Goal: Task Accomplishment & Management: Manage account settings

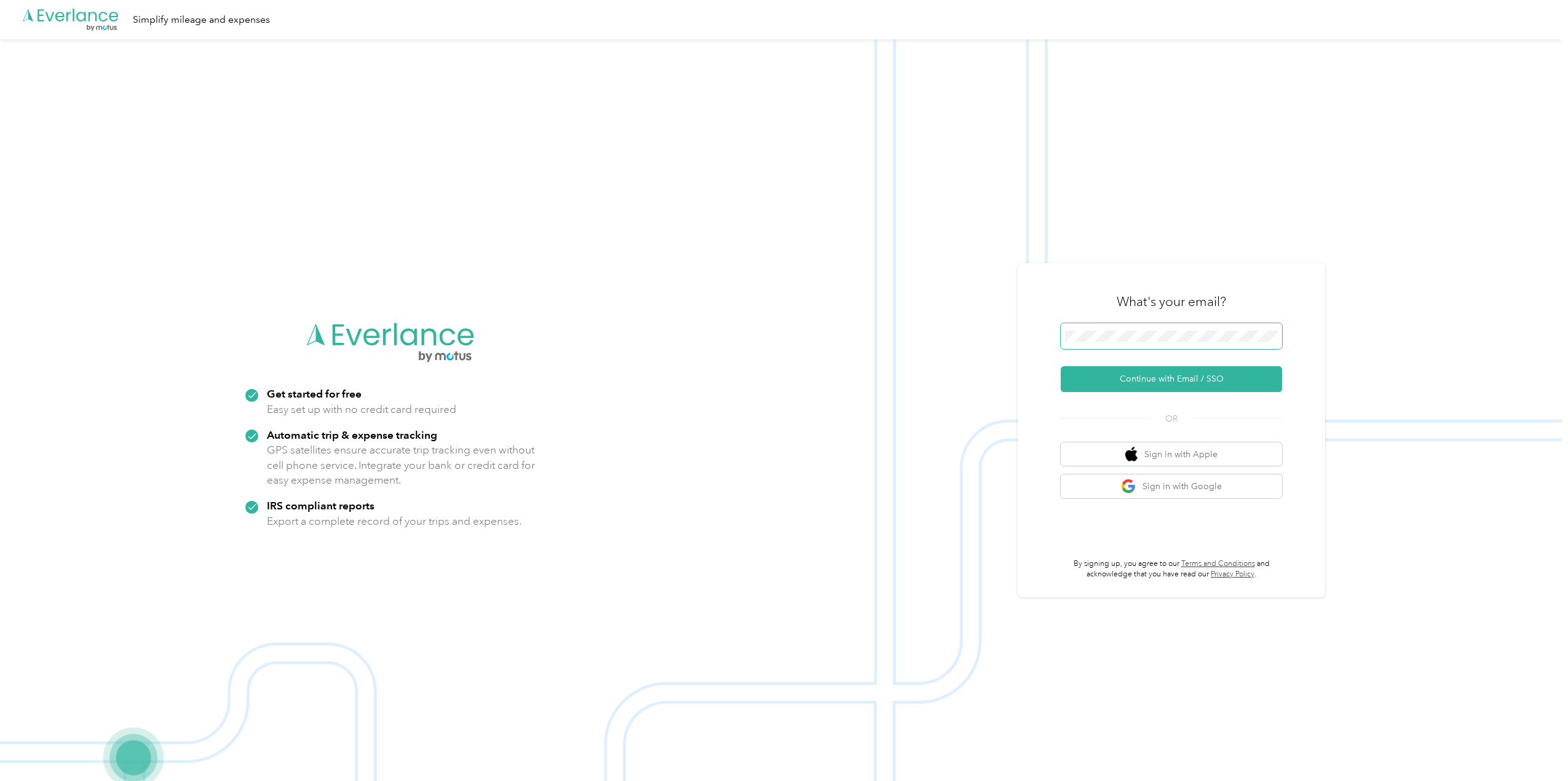
click at [1142, 330] on span at bounding box center [1172, 336] width 222 height 26
click at [1173, 372] on button "Continue with Email / SSO" at bounding box center [1172, 379] width 222 height 26
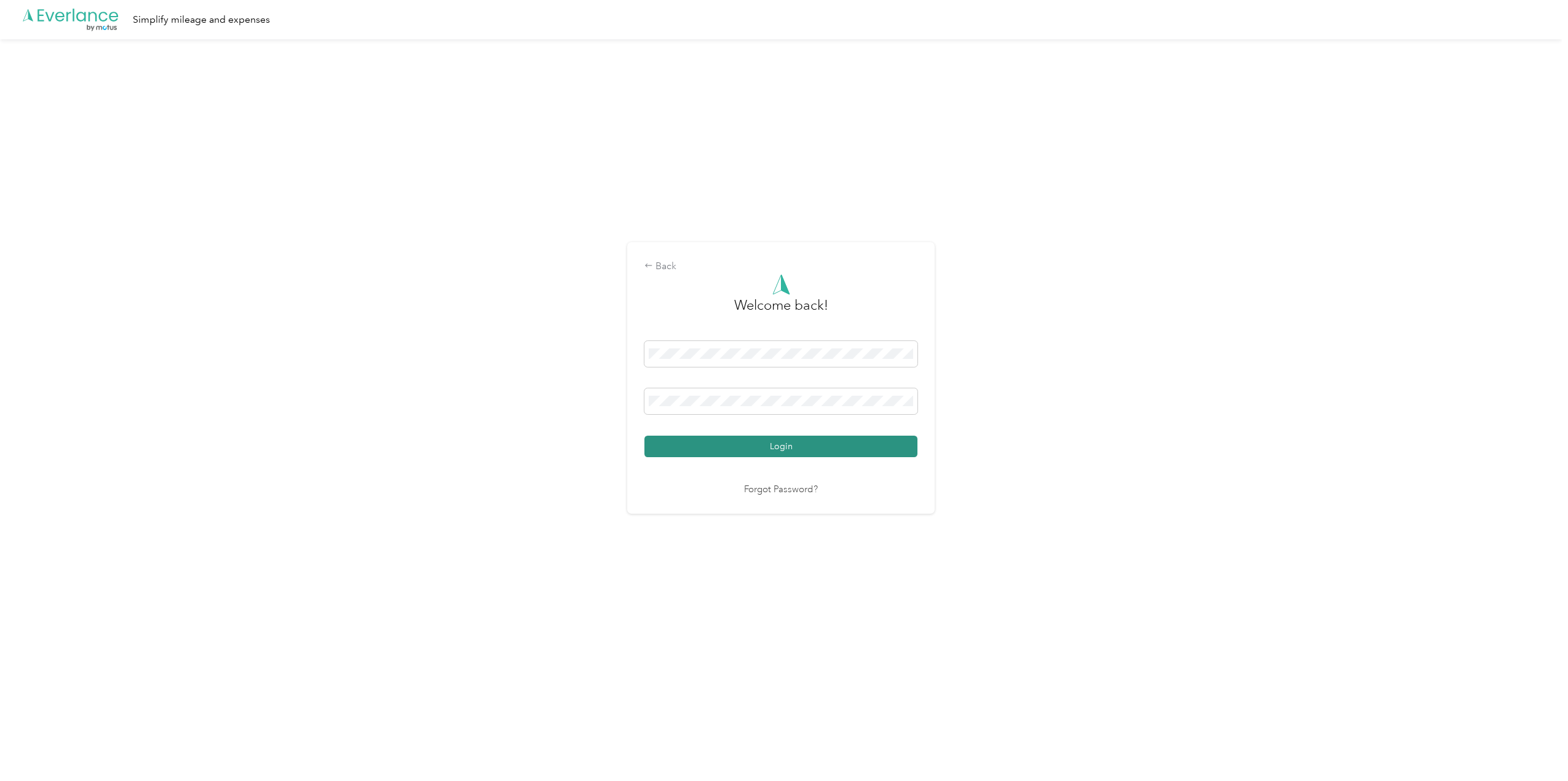
click at [811, 453] on button "Login" at bounding box center [781, 446] width 273 height 22
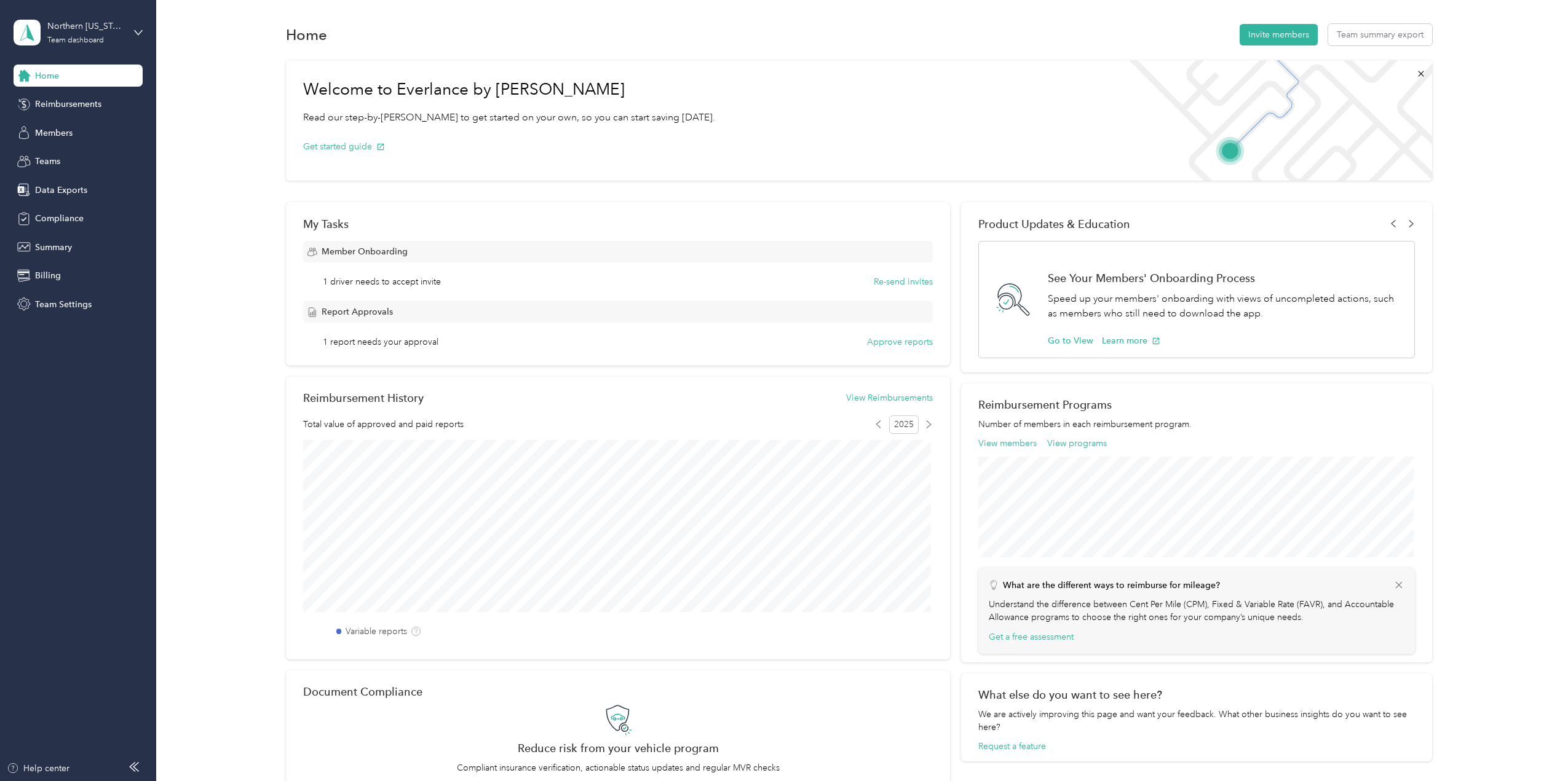
click at [370, 281] on span "1 driver needs to accept invite" at bounding box center [381, 282] width 118 height 13
click at [82, 33] on div "Northern [US_STATE] Emergency Response System Team dashboard" at bounding box center [86, 32] width 77 height 25
click at [76, 130] on div "Personal dashboard" at bounding box center [63, 128] width 78 height 13
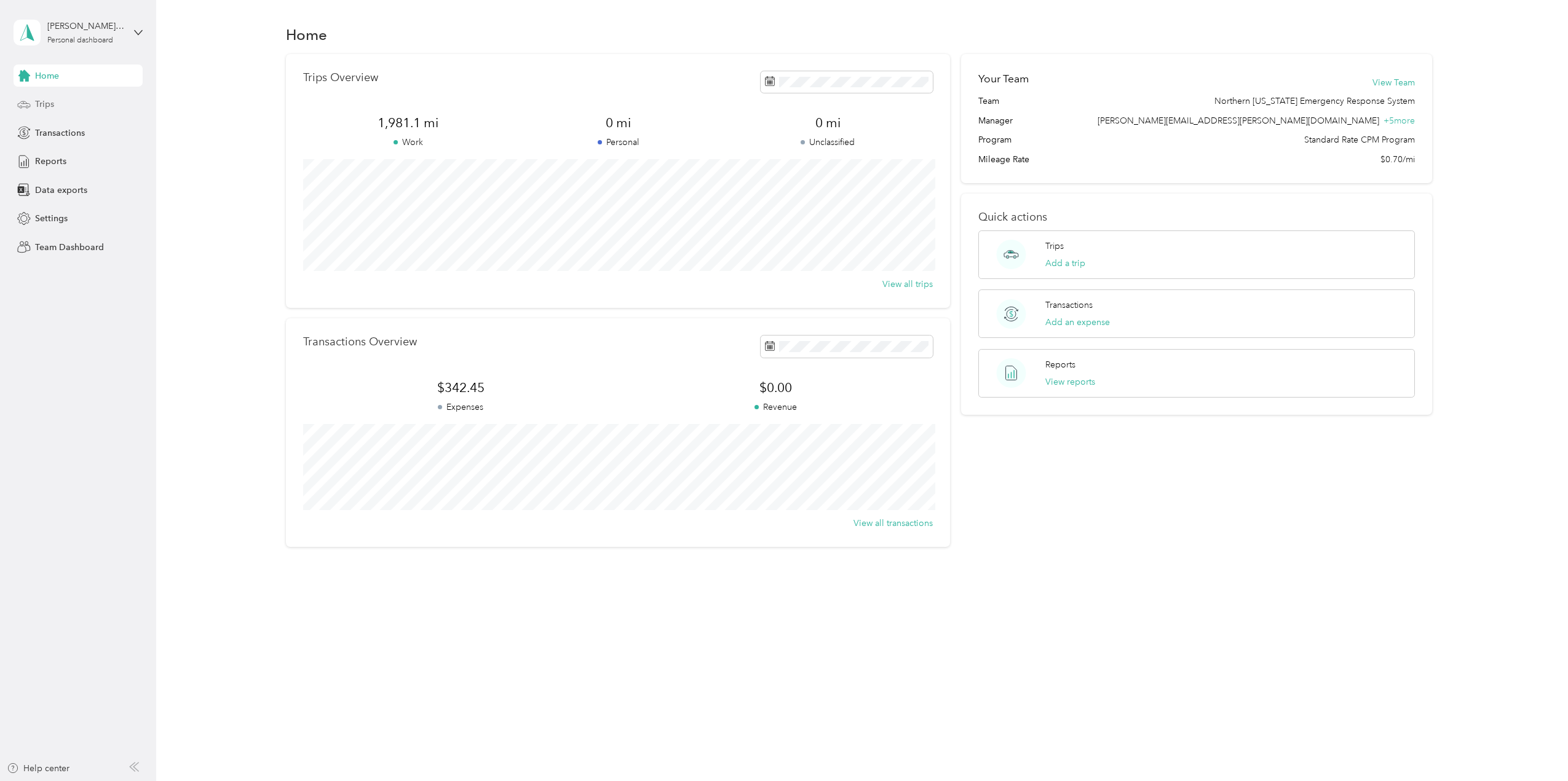
click at [67, 105] on div "Trips" at bounding box center [79, 104] width 129 height 22
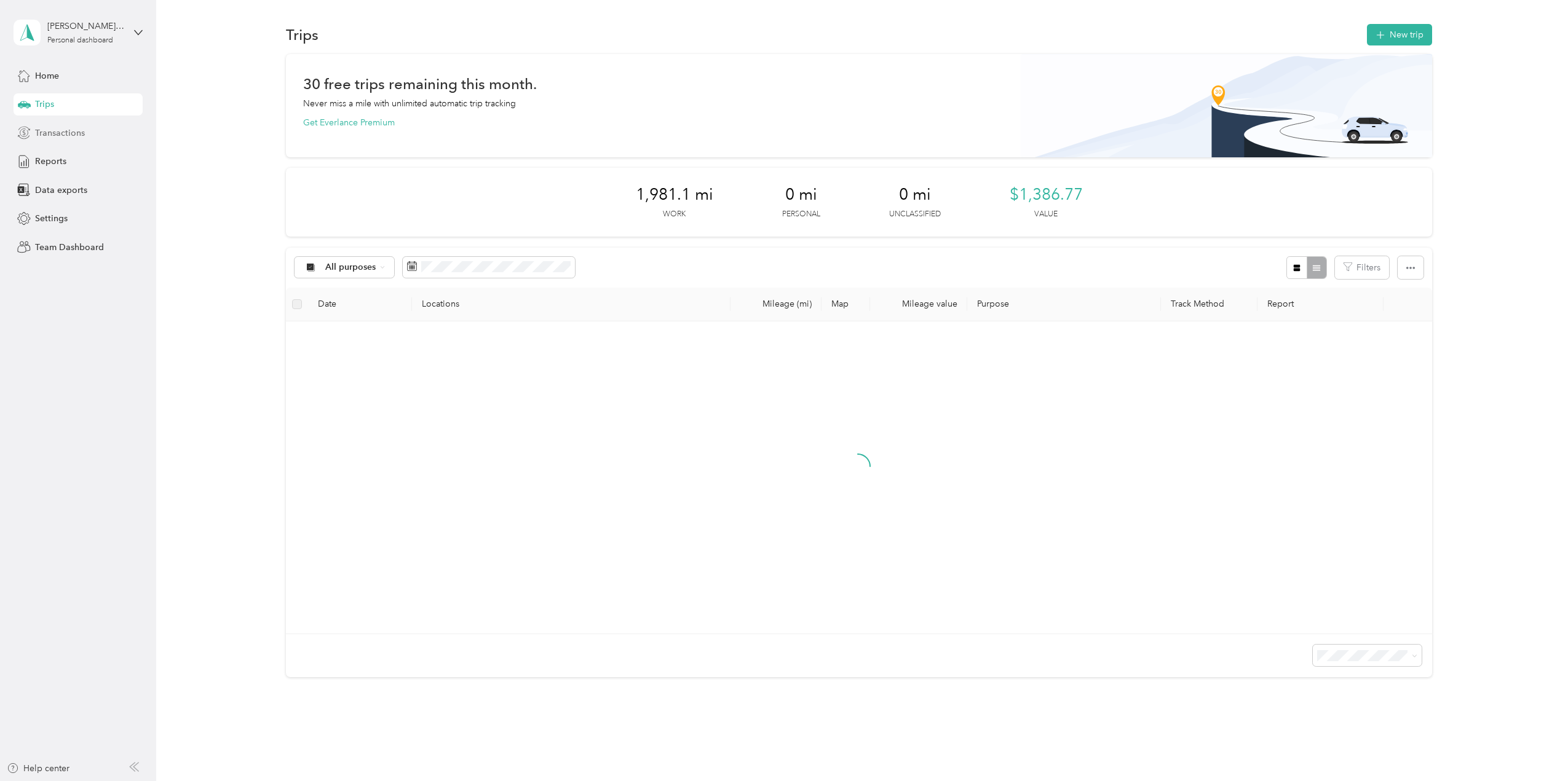
click at [73, 132] on span "Transactions" at bounding box center [60, 133] width 50 height 13
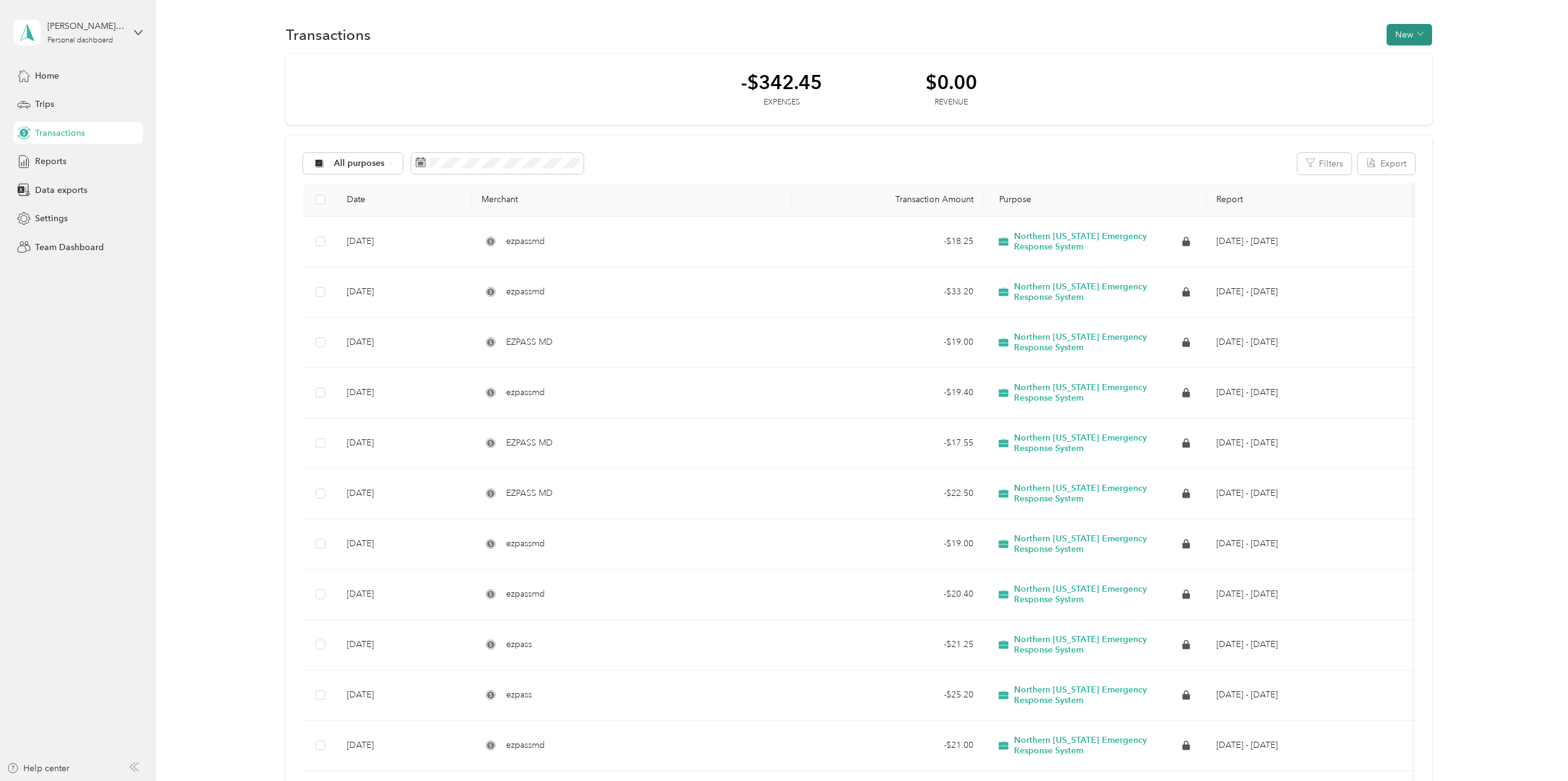
click at [1399, 34] on button "New" at bounding box center [1409, 35] width 45 height 22
click at [57, 101] on div "Trips" at bounding box center [79, 104] width 129 height 22
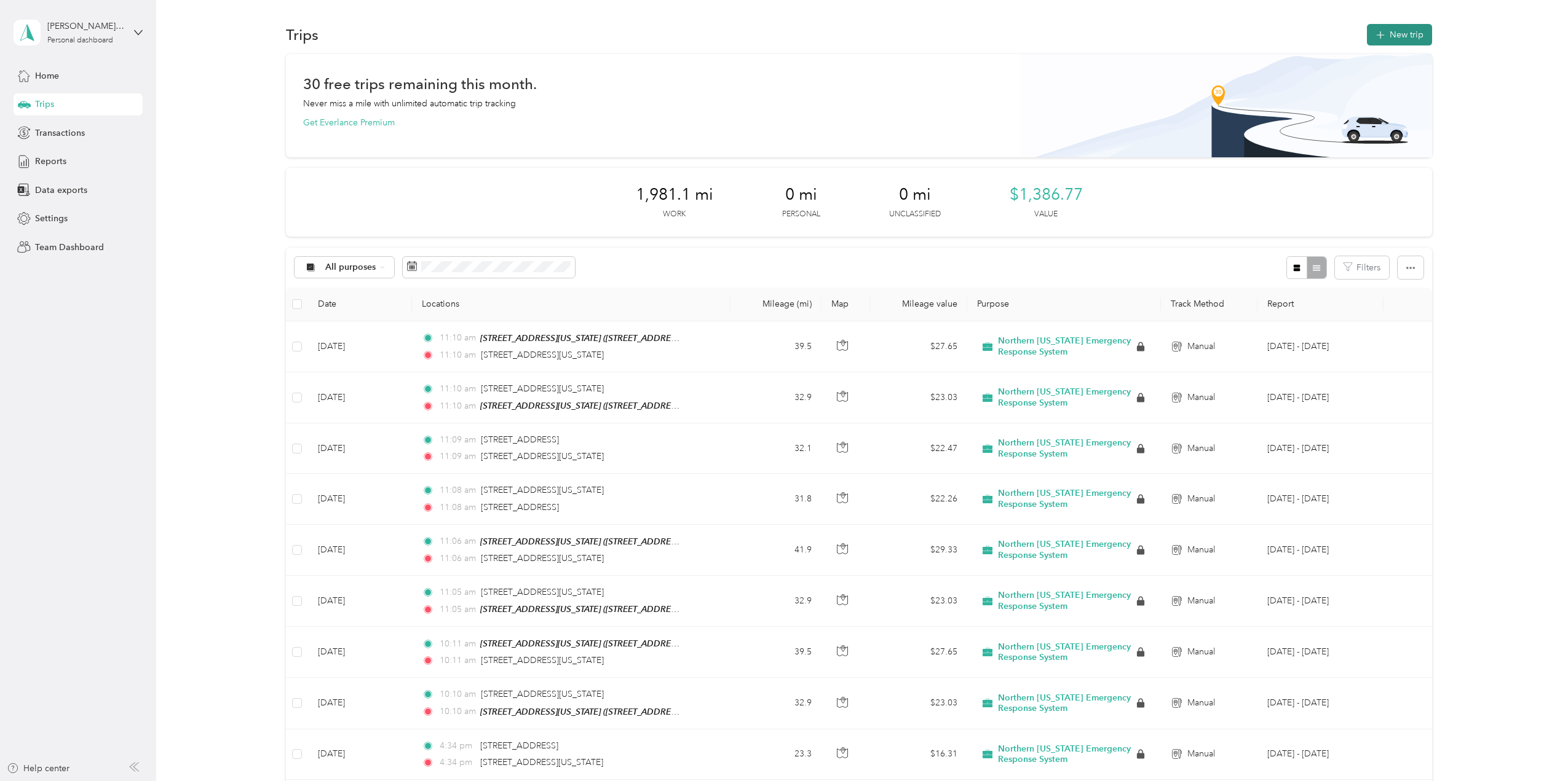
click at [1415, 42] on button "New trip" at bounding box center [1399, 35] width 65 height 22
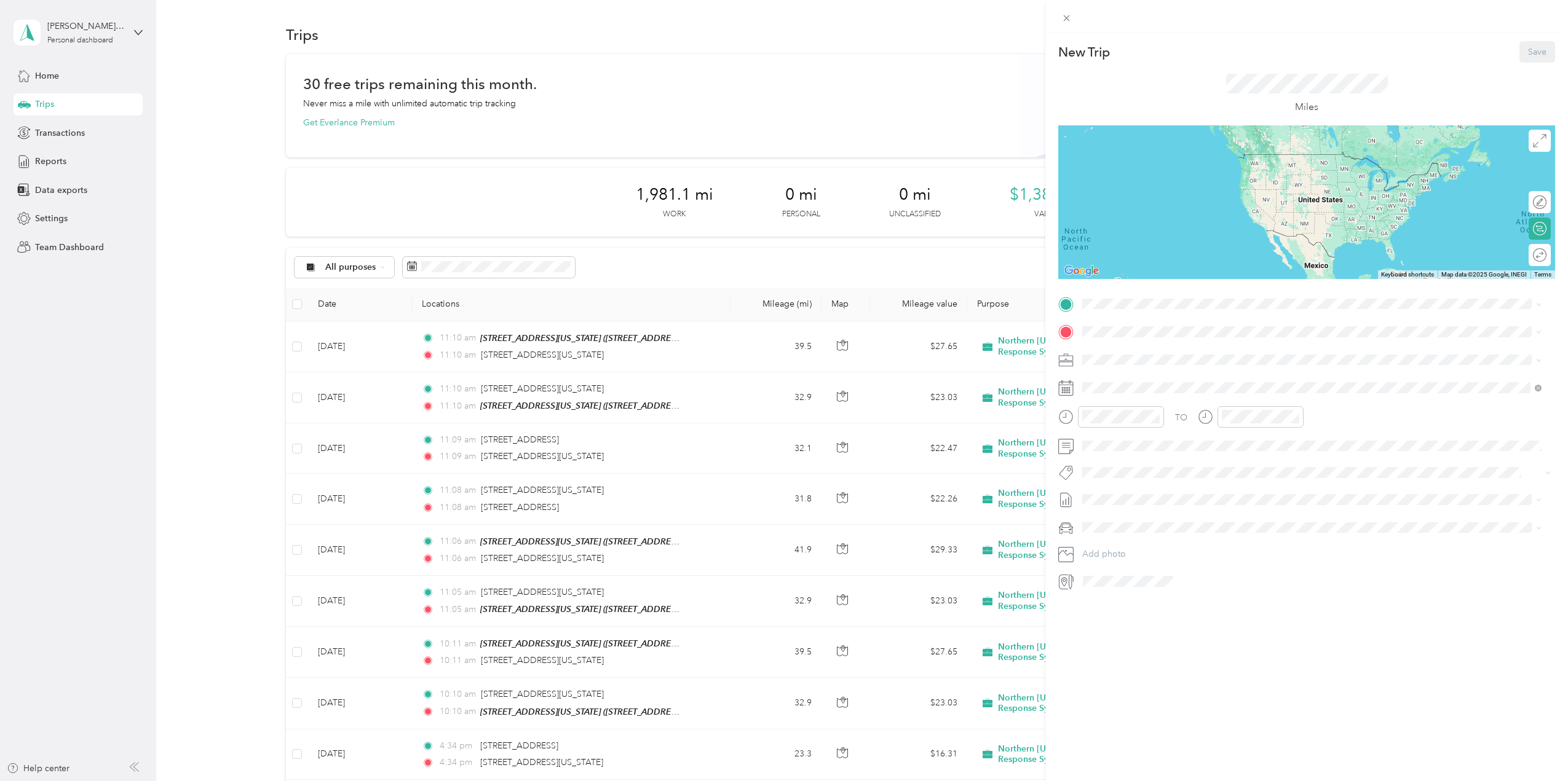
click at [1127, 55] on div "New Trip Save" at bounding box center [1307, 52] width 497 height 22
click at [1205, 354] on span "[STREET_ADDRESS][US_STATE][US_STATE]" at bounding box center [1189, 349] width 168 height 11
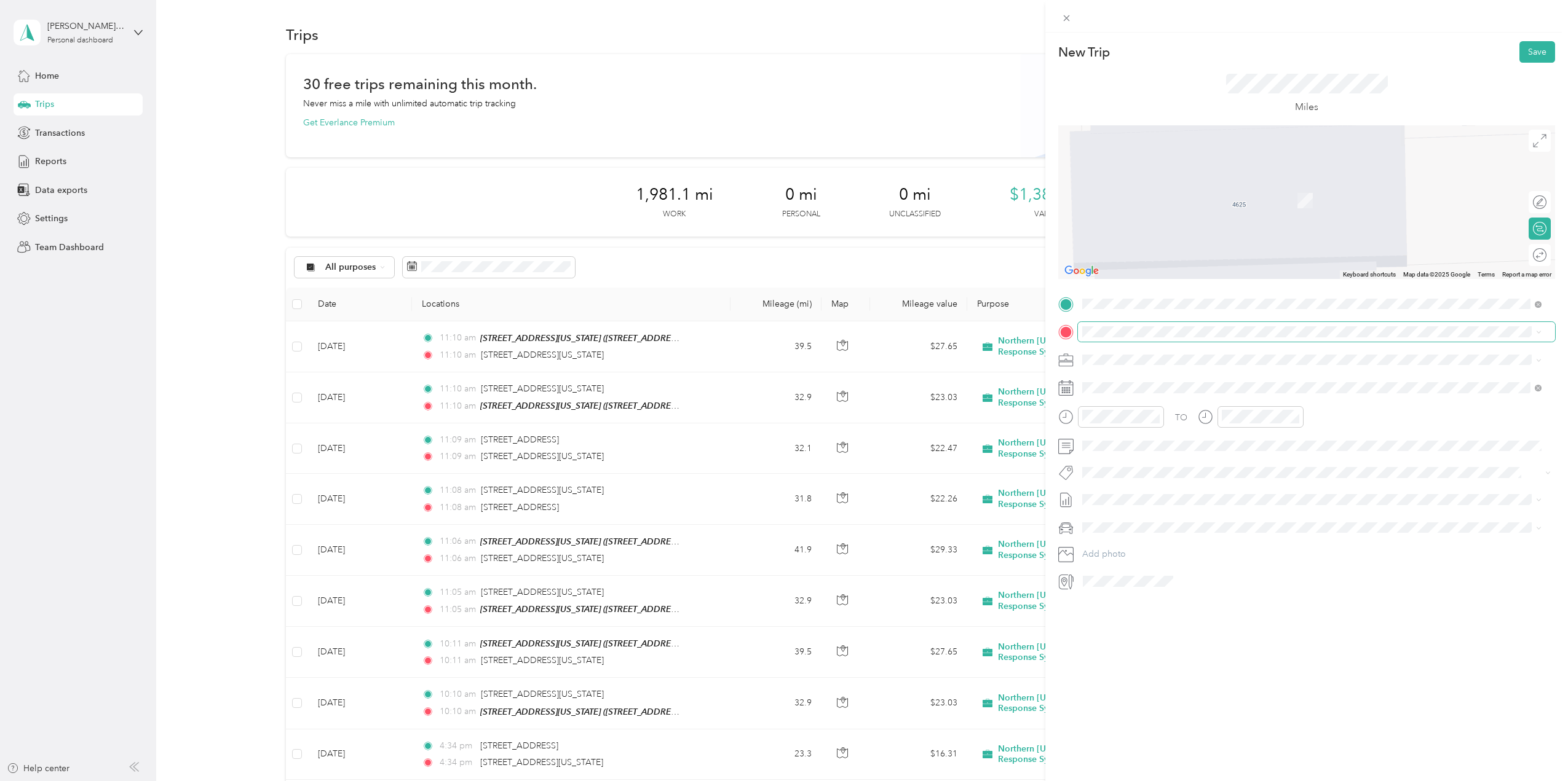
click at [1128, 338] on span at bounding box center [1317, 332] width 477 height 20
click at [1197, 386] on div "TEAM NVERS Warehouse ([STREET_ADDRESS])" at bounding box center [1210, 382] width 209 height 15
click at [1175, 451] on span "[STREET_ADDRESS][US_STATE]" at bounding box center [1167, 445] width 123 height 11
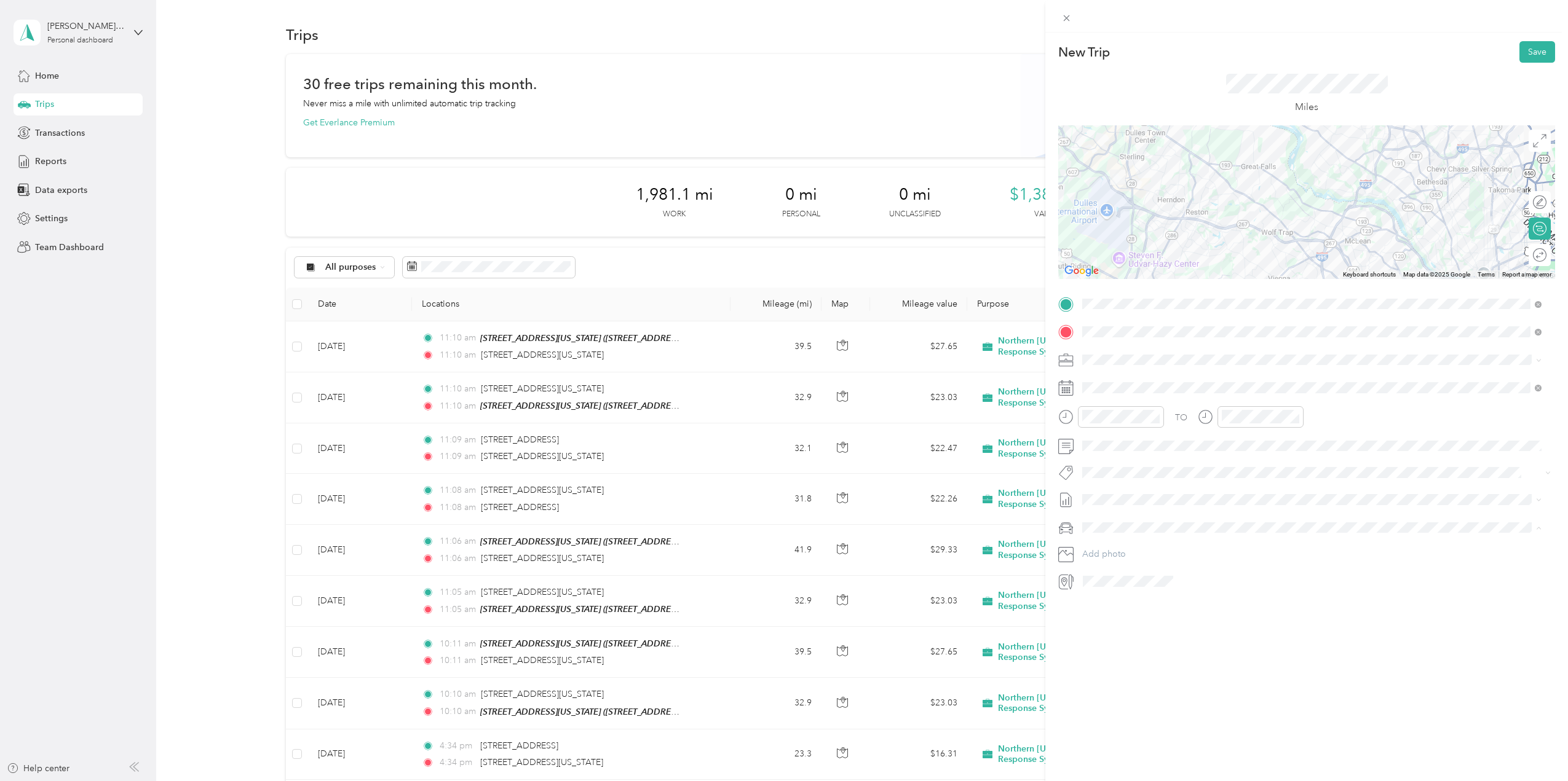
click at [1122, 781] on div "New Trip Save This trip cannot be edited because it is either under review, app…" at bounding box center [781, 781] width 1562 height 0
click at [1125, 401] on div "TO Add photo" at bounding box center [1307, 443] width 497 height 297
click at [1125, 554] on div "22" at bounding box center [1124, 559] width 16 height 15
click at [1524, 54] on button "Save" at bounding box center [1537, 52] width 35 height 22
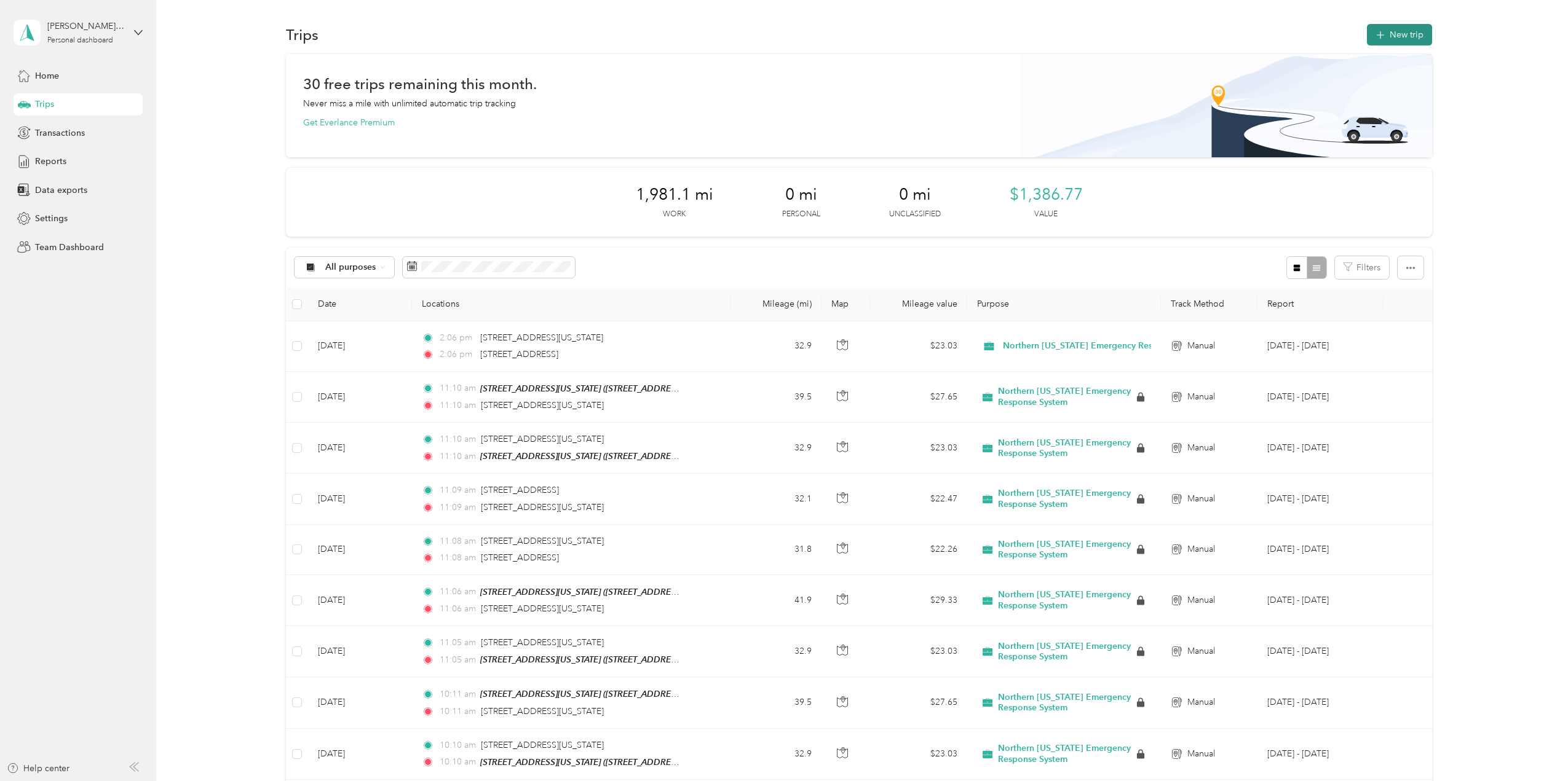
click at [1370, 35] on button "New trip" at bounding box center [1399, 35] width 65 height 22
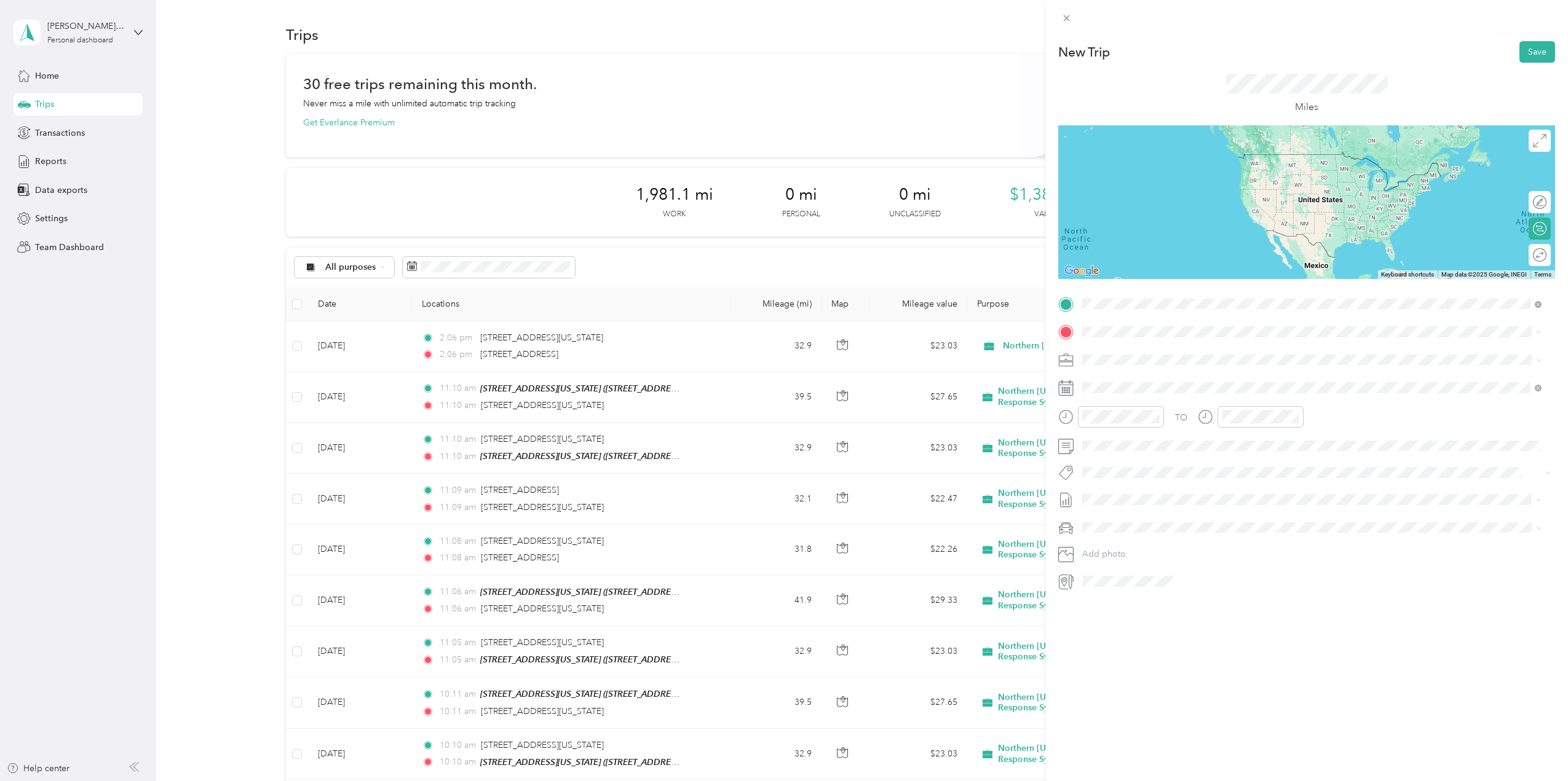
click at [1202, 414] on span "[STREET_ADDRESS][US_STATE]" at bounding box center [1167, 417] width 123 height 11
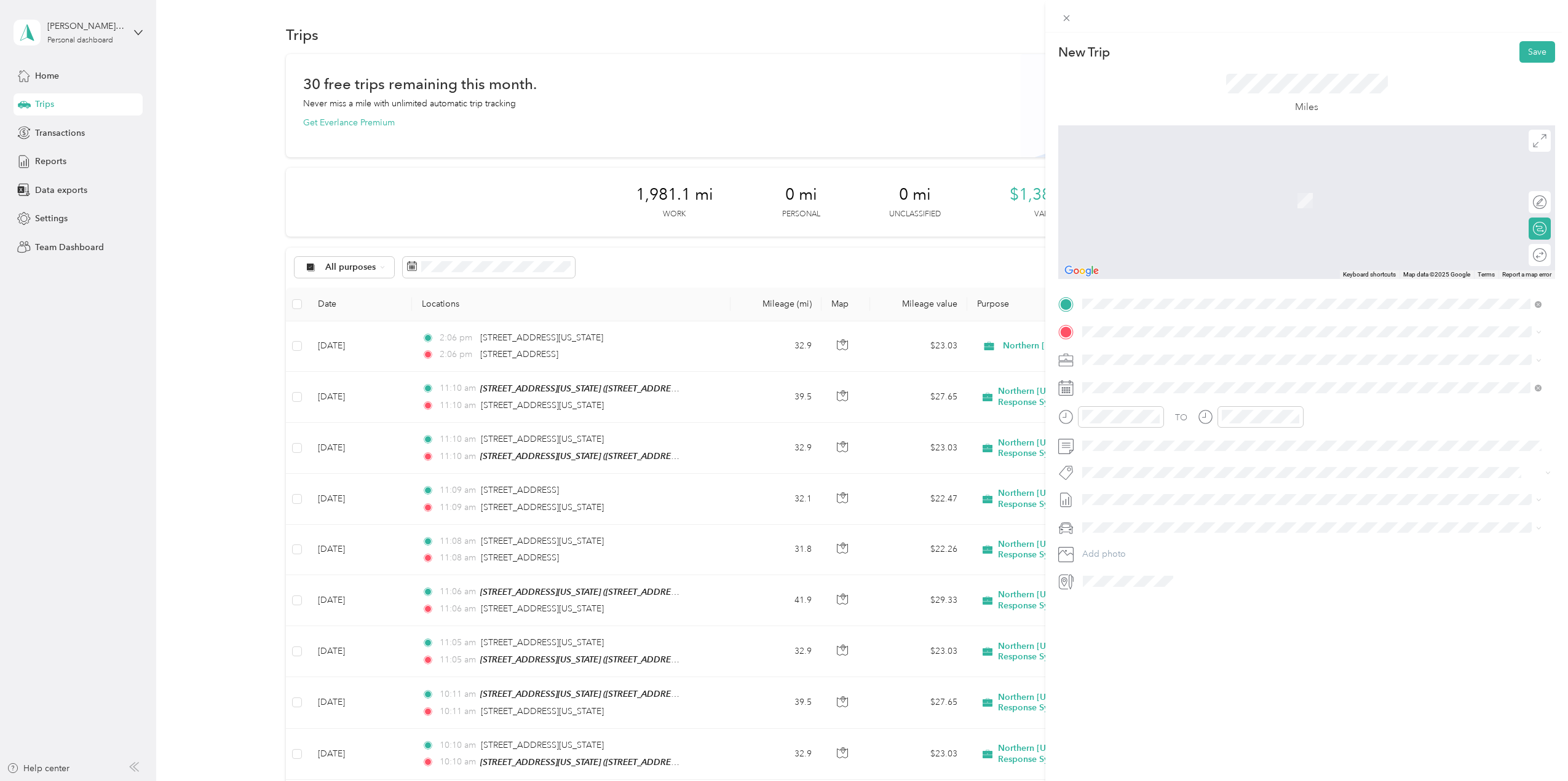
click at [1221, 372] on span "[STREET_ADDRESS][US_STATE][US_STATE]" at bounding box center [1189, 376] width 168 height 11
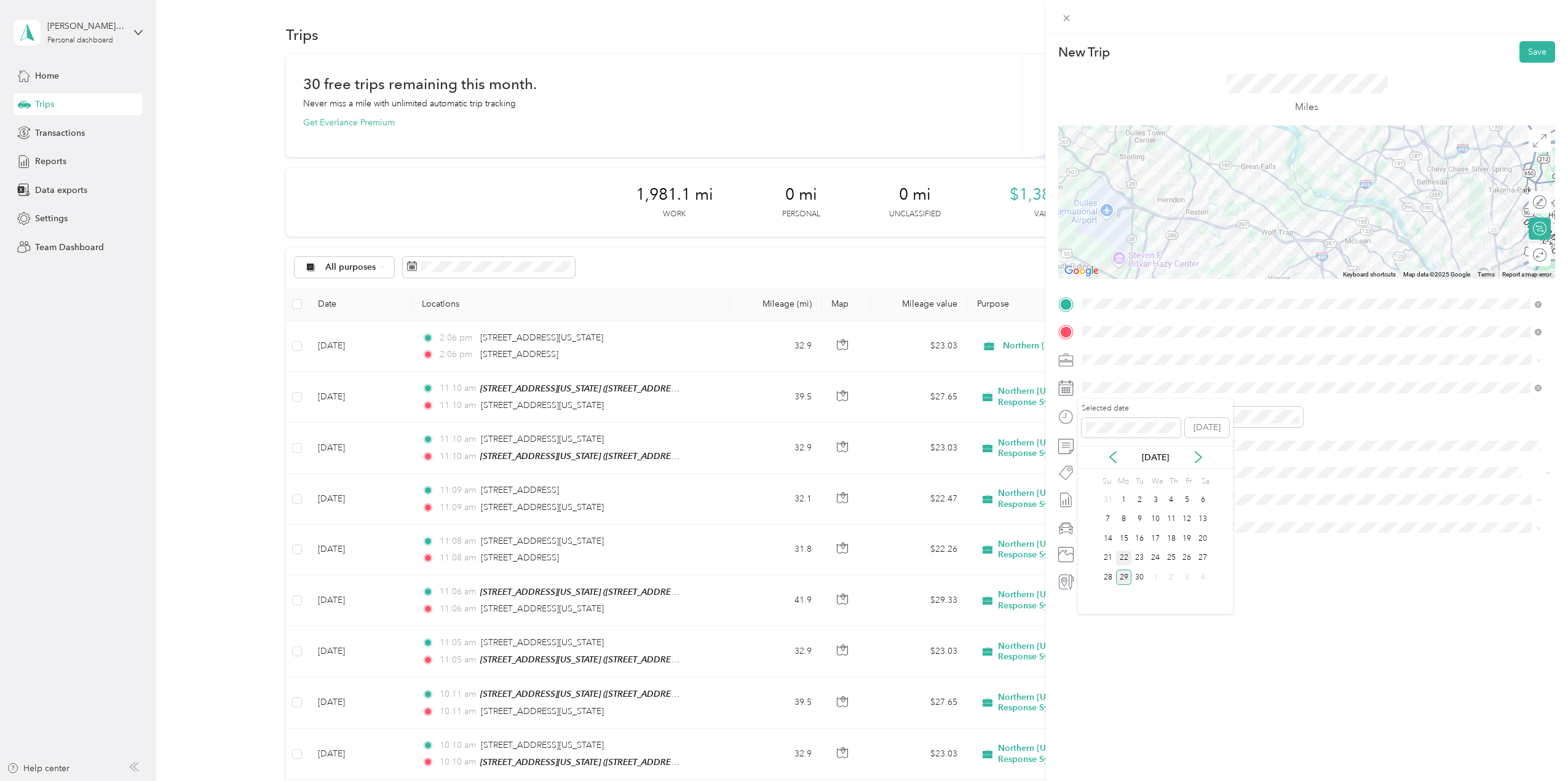
click at [1128, 559] on div "22" at bounding box center [1124, 559] width 16 height 15
click at [1522, 202] on div at bounding box center [1527, 202] width 11 height 11
click at [1535, 149] on span at bounding box center [1540, 141] width 22 height 22
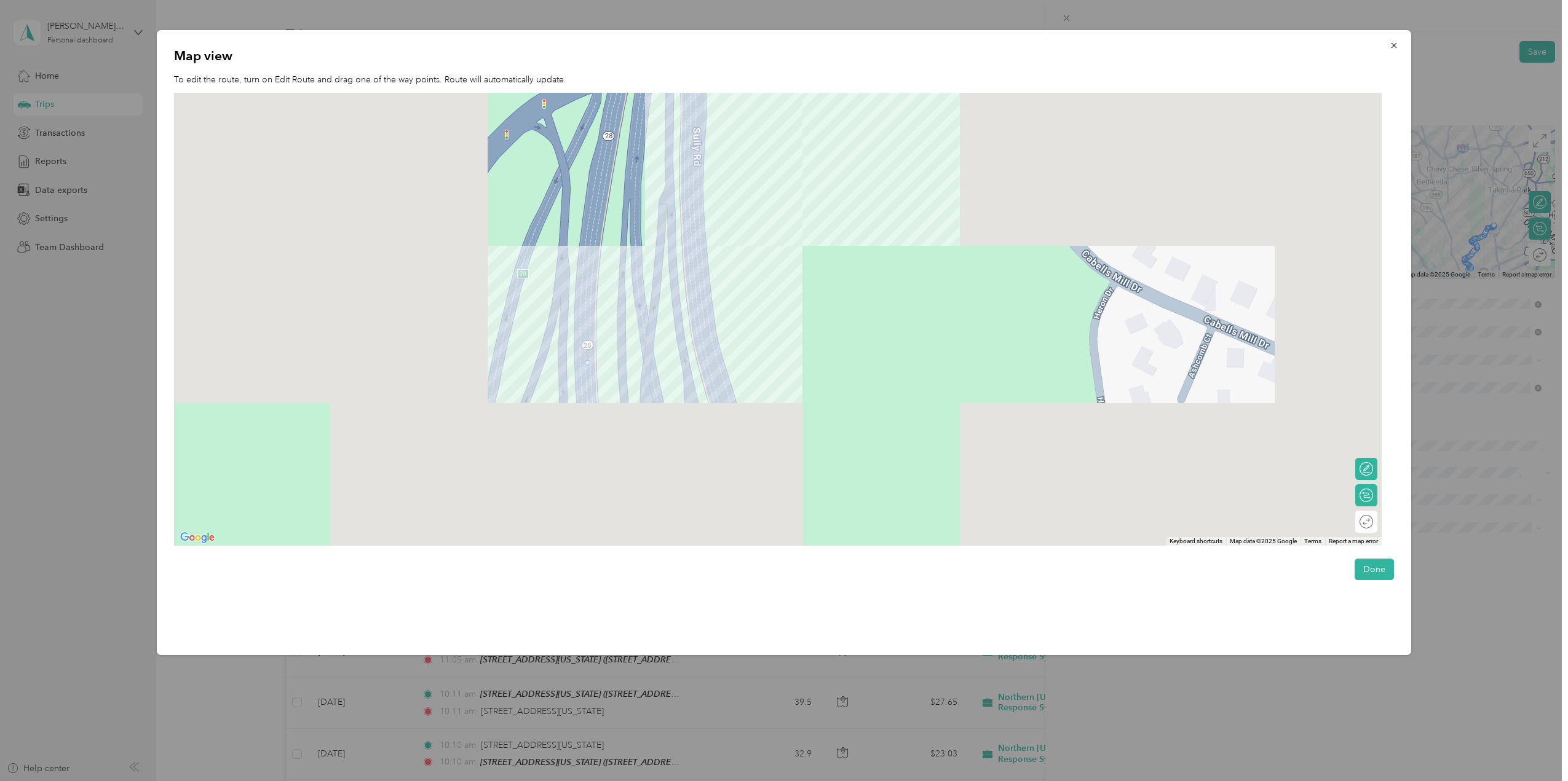
drag, startPoint x: 595, startPoint y: 289, endPoint x: 587, endPoint y: 369, distance: 80.4
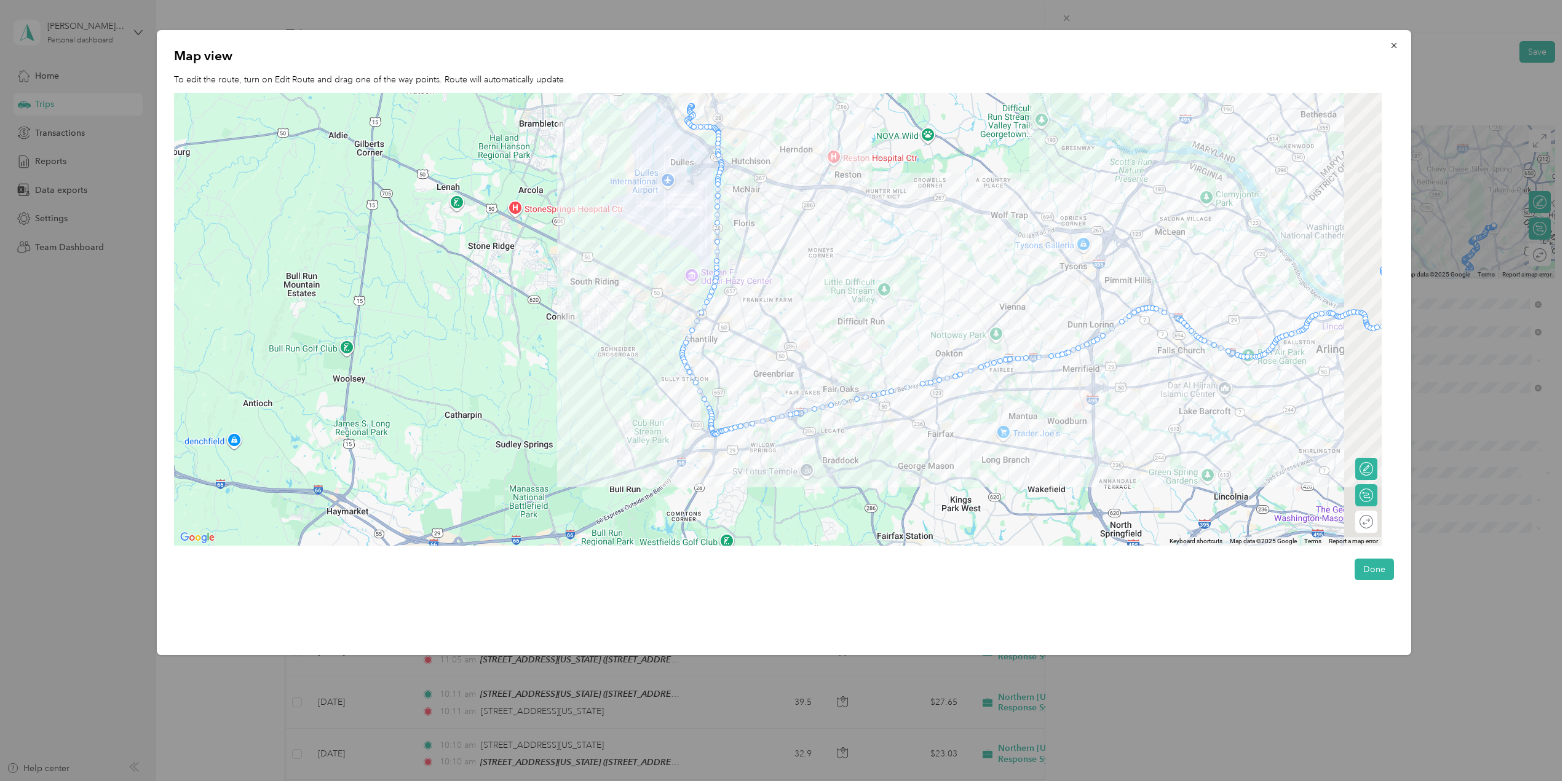
drag, startPoint x: 1172, startPoint y: 181, endPoint x: 837, endPoint y: 362, distance: 380.8
click at [834, 364] on div at bounding box center [777, 319] width 1208 height 453
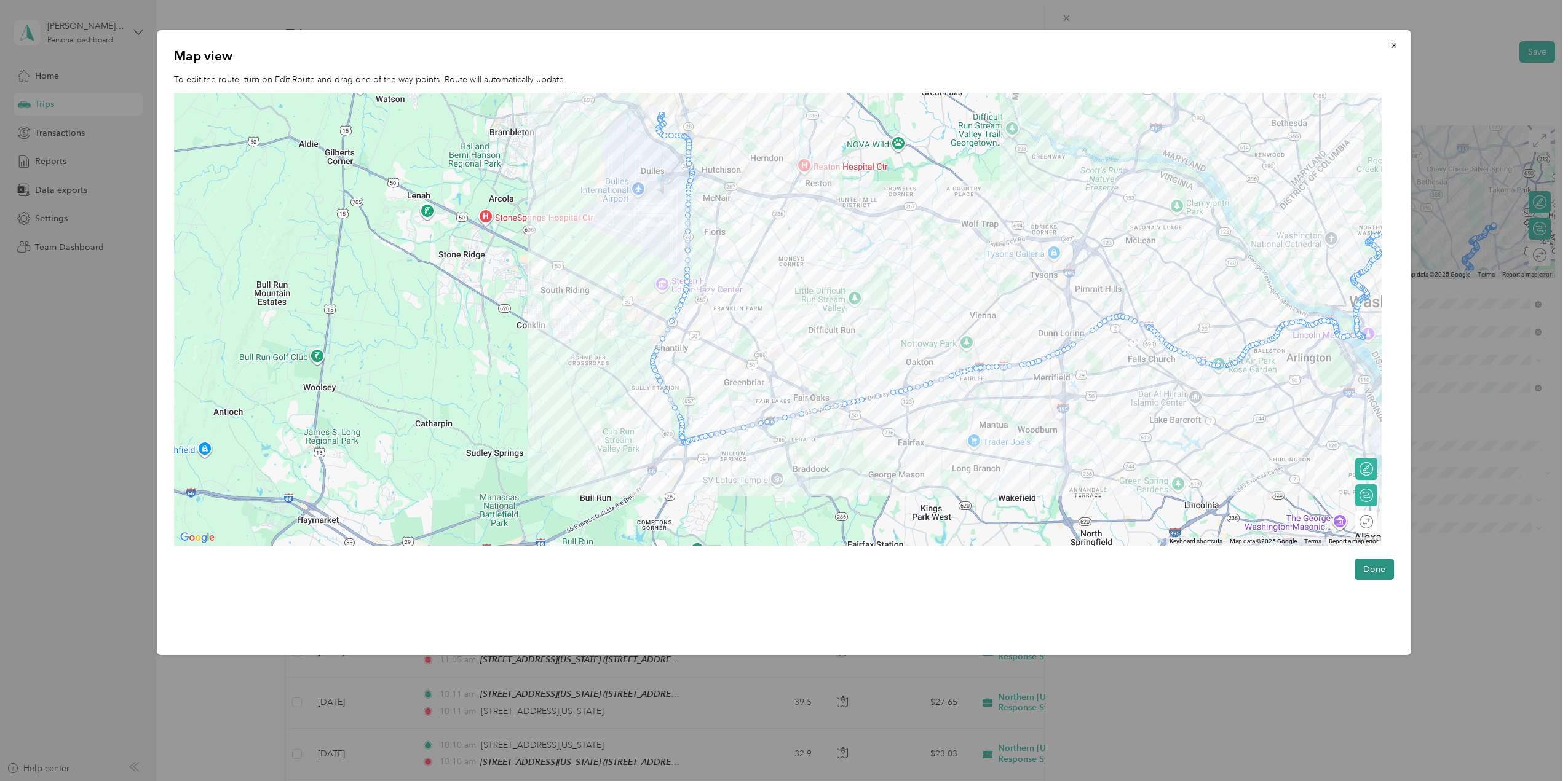
click at [1376, 570] on button "Done" at bounding box center [1374, 569] width 39 height 22
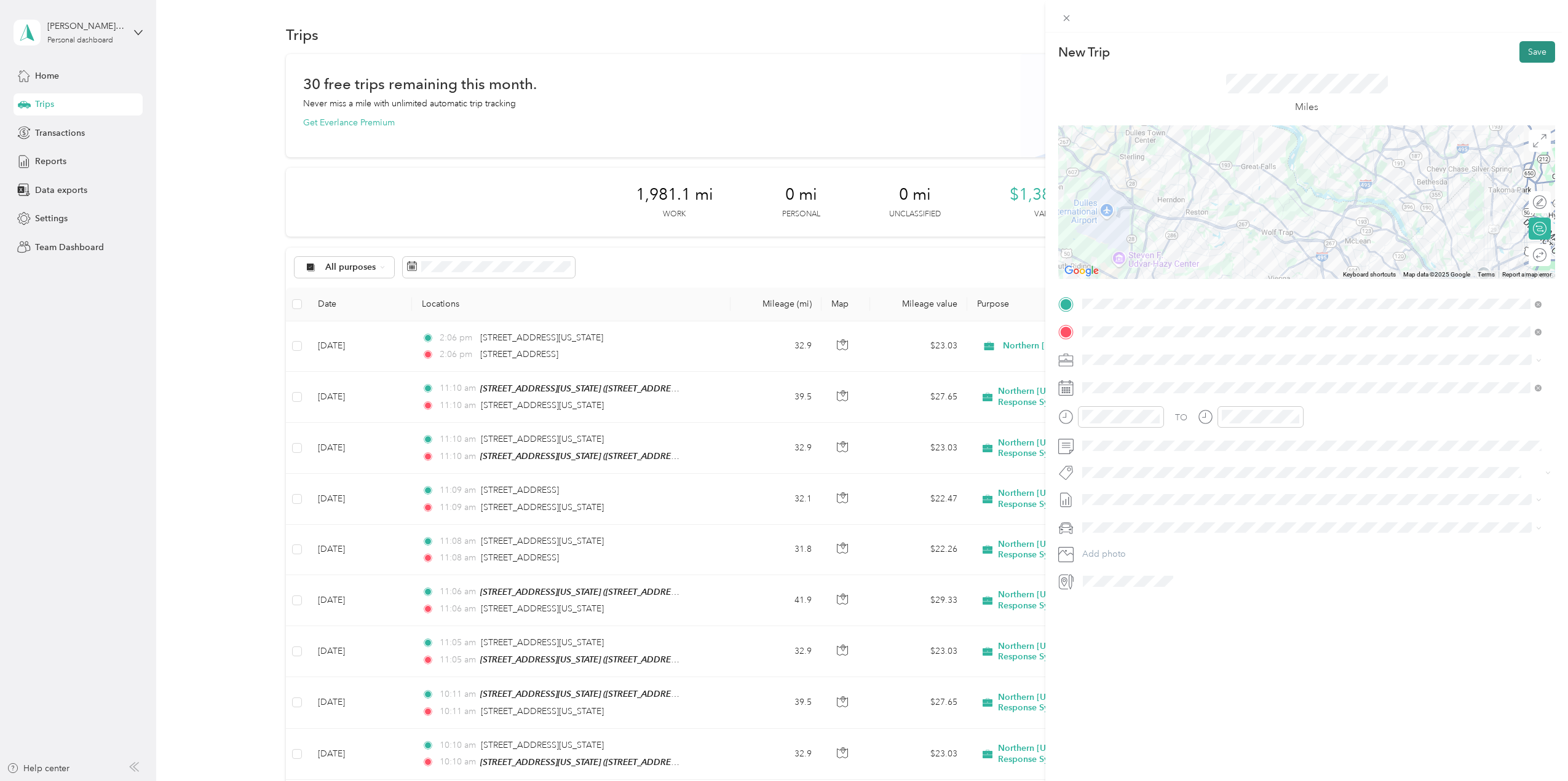
click at [1536, 52] on button "Save" at bounding box center [1537, 52] width 35 height 22
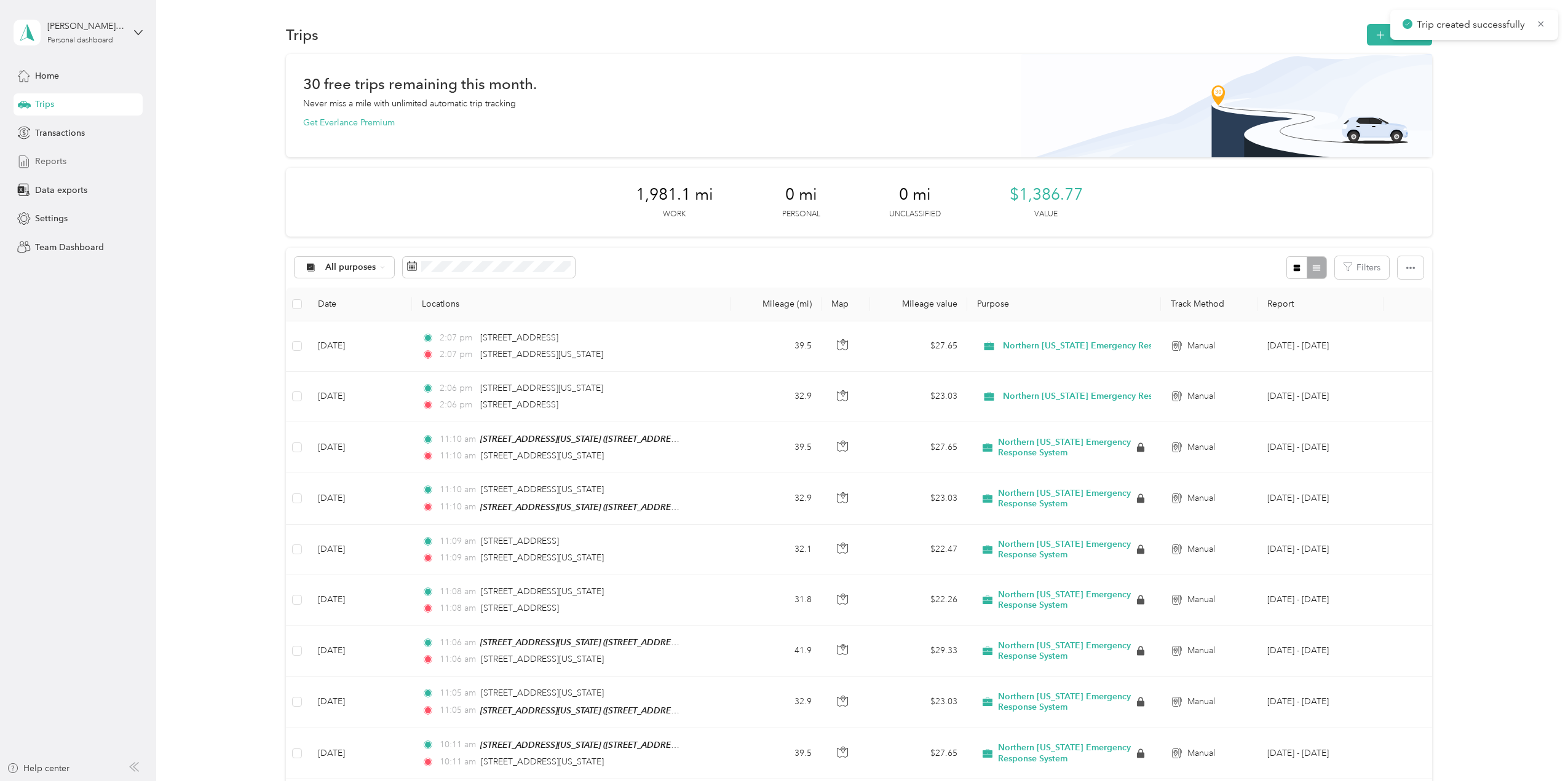
click at [64, 167] on span "Reports" at bounding box center [51, 161] width 32 height 13
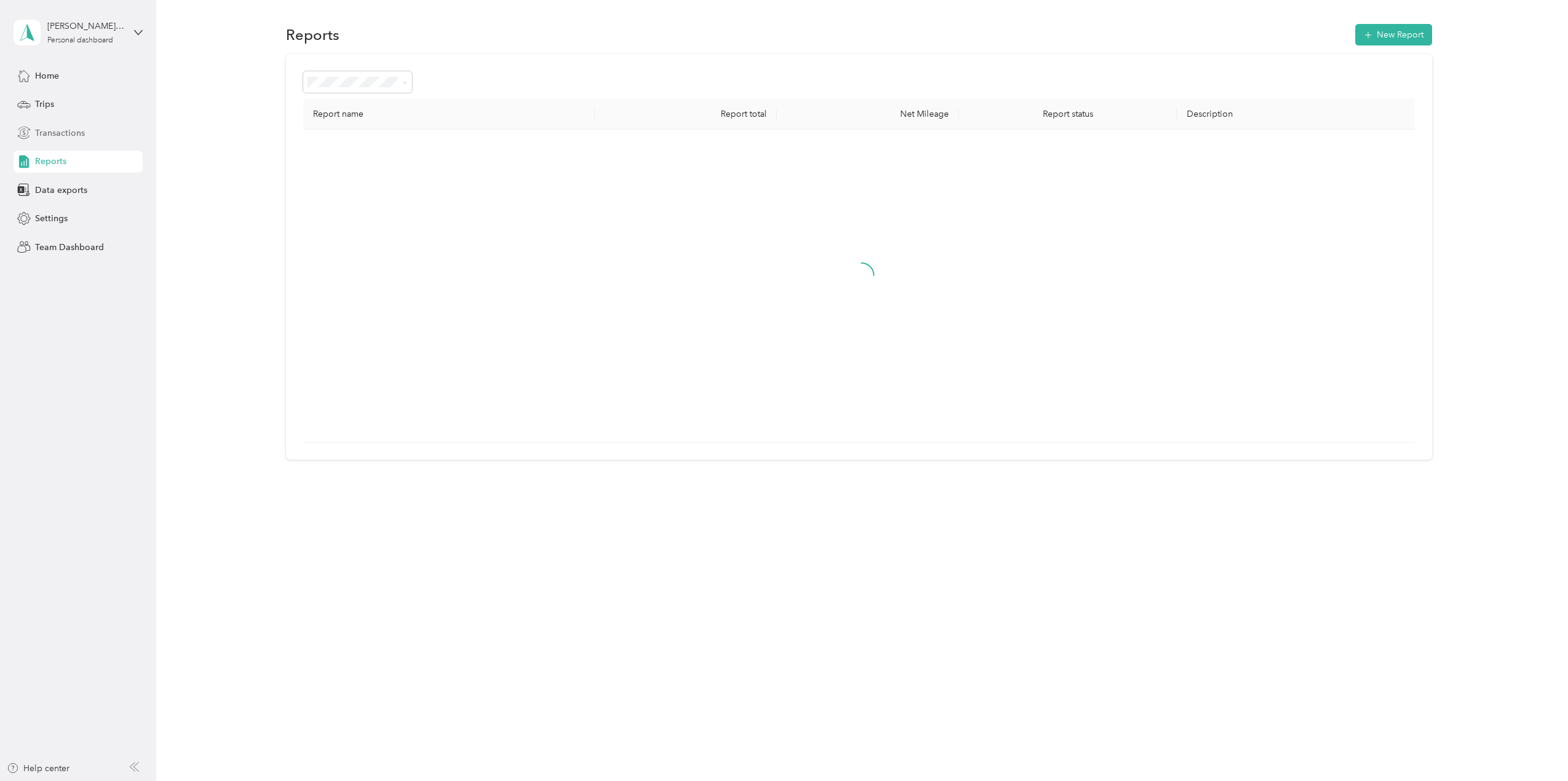
click at [59, 133] on span "Transactions" at bounding box center [60, 133] width 50 height 13
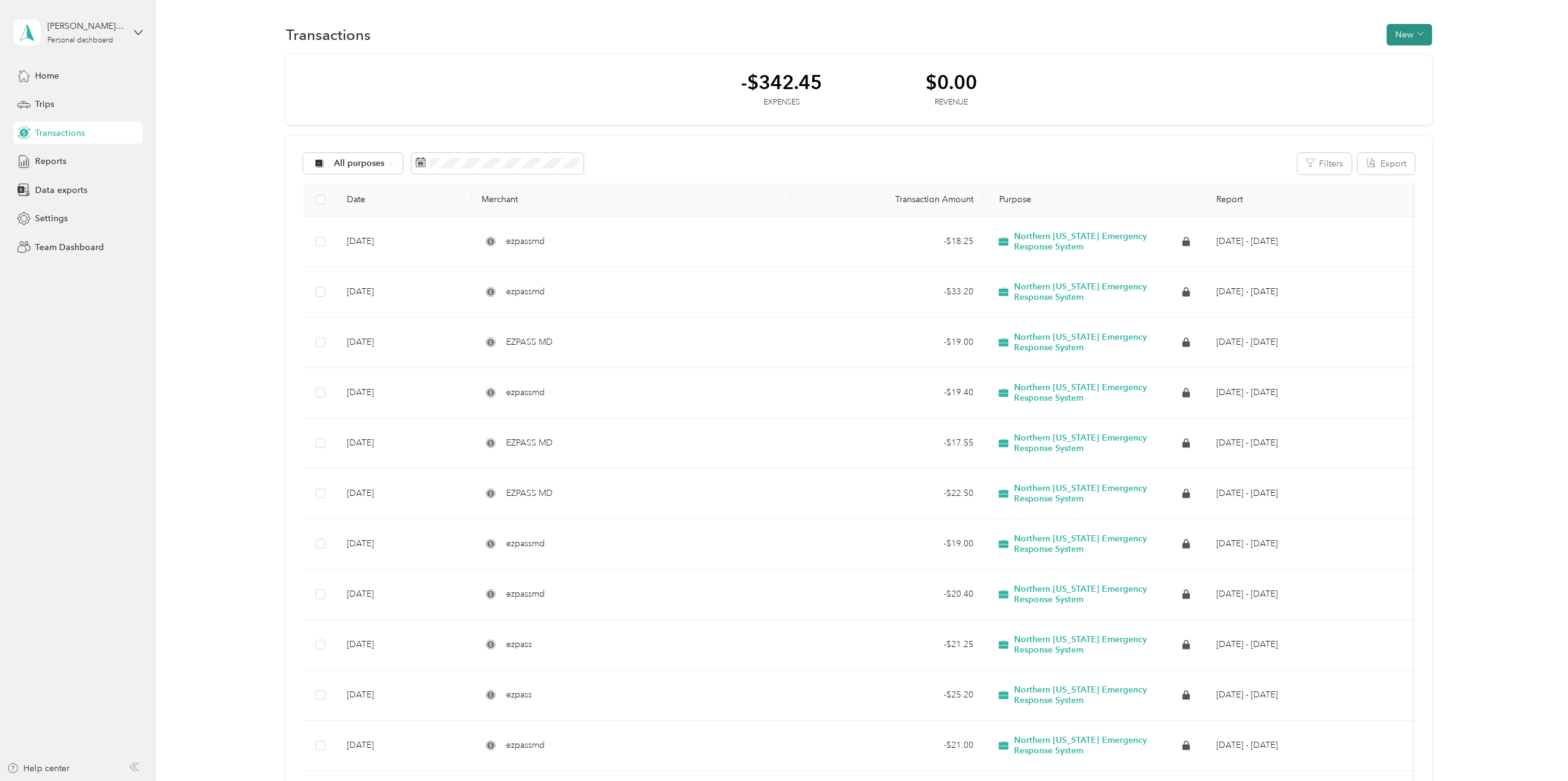
click at [1418, 31] on icon "button" at bounding box center [1421, 34] width 6 height 6
click at [1407, 57] on span "Expense" at bounding box center [1403, 58] width 33 height 13
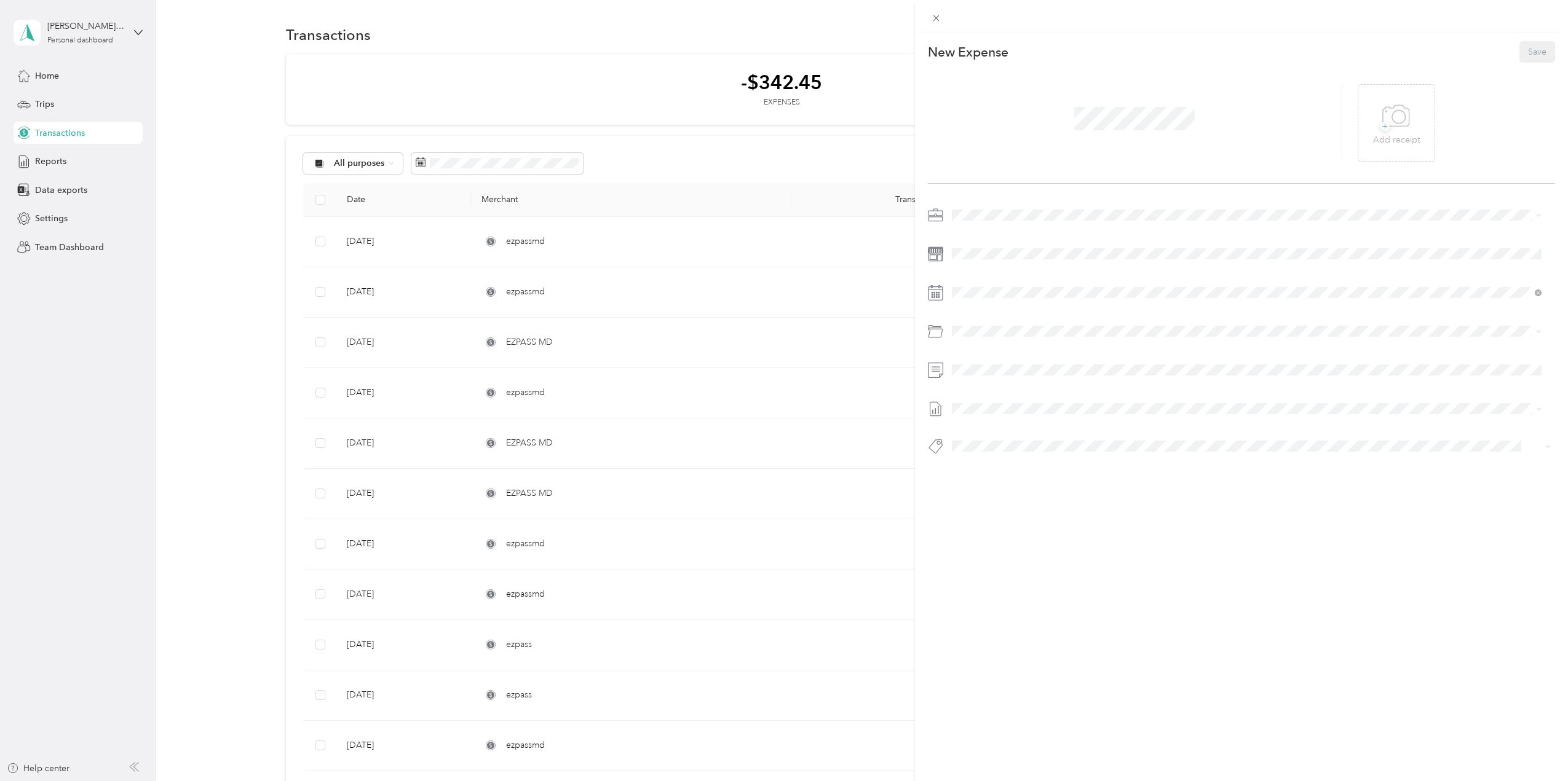
click at [1084, 686] on div "This expense cannot be edited because it is either under review, approved, or p…" at bounding box center [1242, 422] width 654 height 781
click at [1111, 133] on span at bounding box center [1135, 118] width 129 height 32
click at [1362, 122] on div "+ Add receipt" at bounding box center [1396, 122] width 78 height 78
click at [1381, 128] on span "+" at bounding box center [1386, 126] width 9 height 9
click at [1386, 122] on icon at bounding box center [1387, 122] width 4 height 4
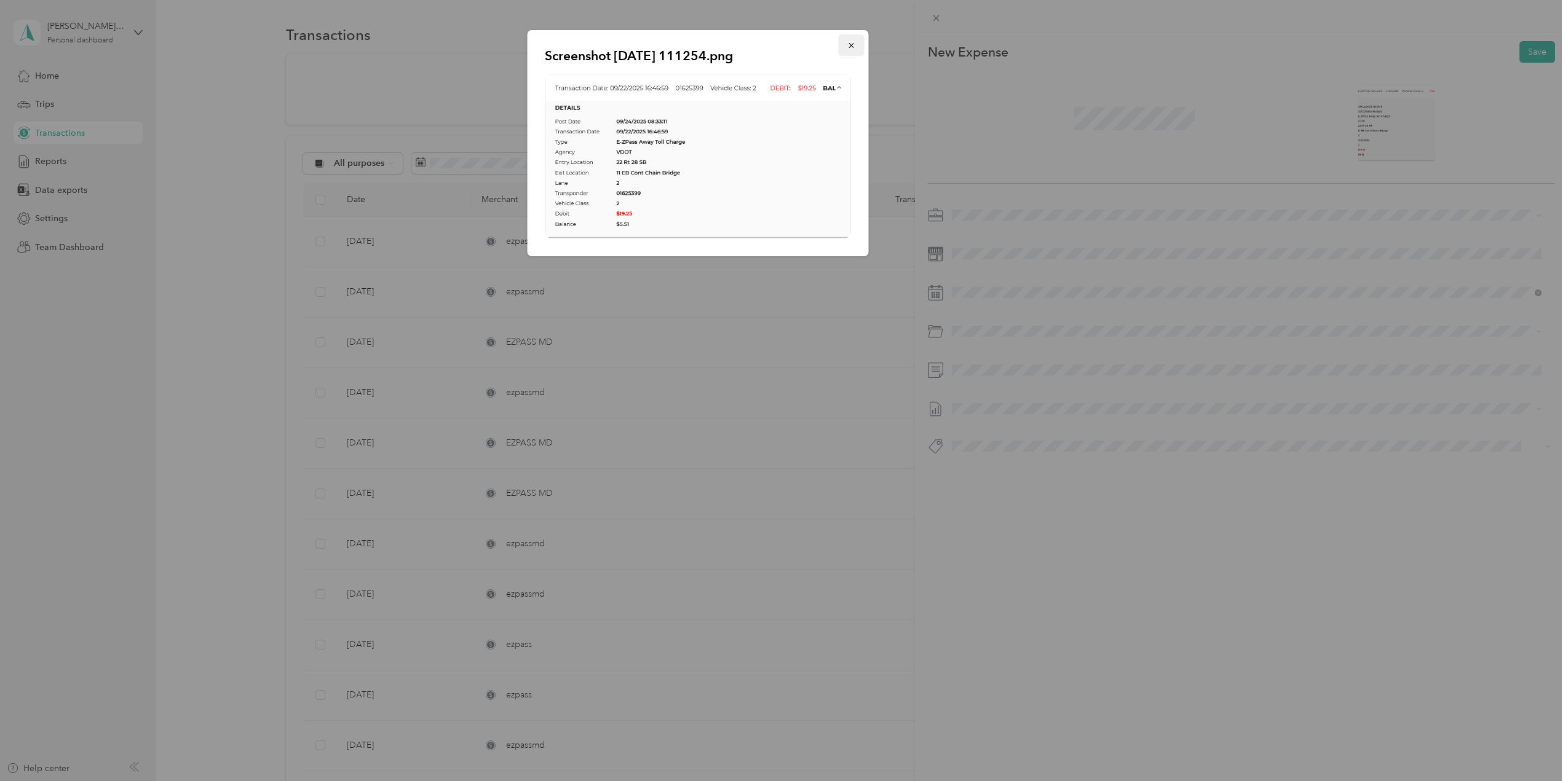
click at [854, 41] on span "button" at bounding box center [851, 45] width 8 height 11
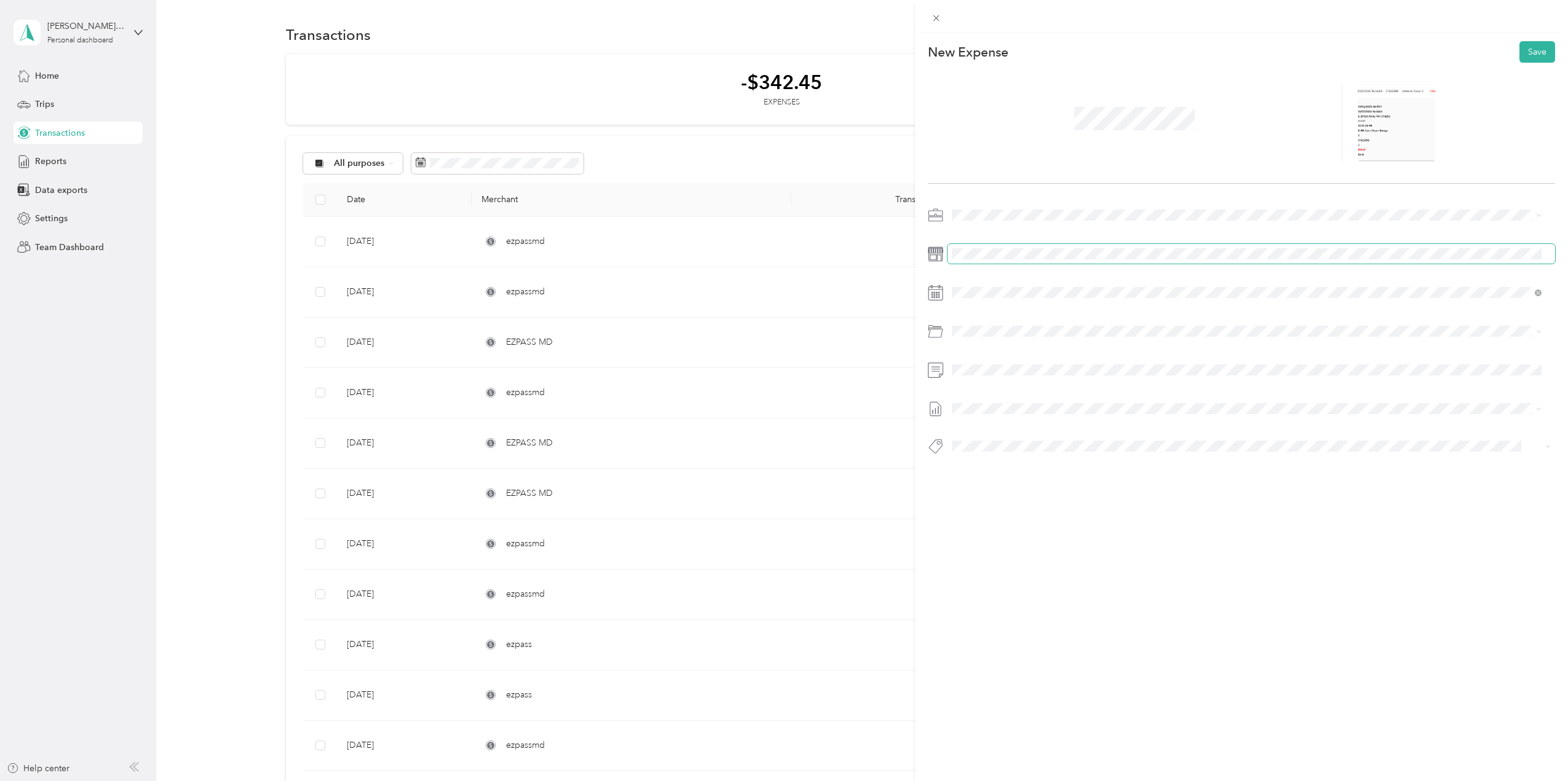
click at [1019, 257] on span at bounding box center [1252, 254] width 608 height 20
click at [1014, 446] on span "[DATE] - [DATE]" at bounding box center [983, 449] width 62 height 13
click at [1534, 56] on button "Save" at bounding box center [1537, 52] width 35 height 22
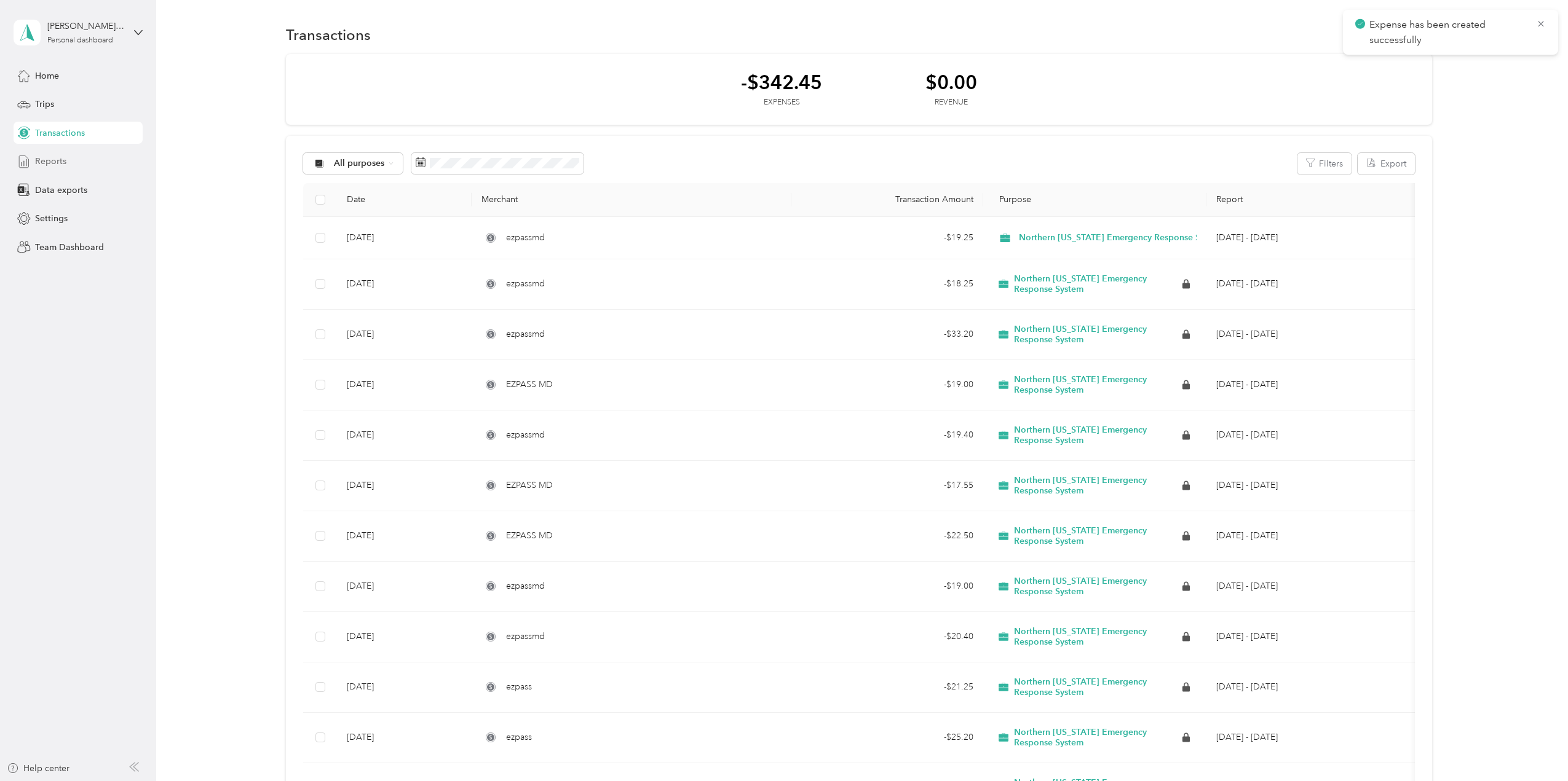
click at [63, 164] on span "Reports" at bounding box center [51, 161] width 32 height 13
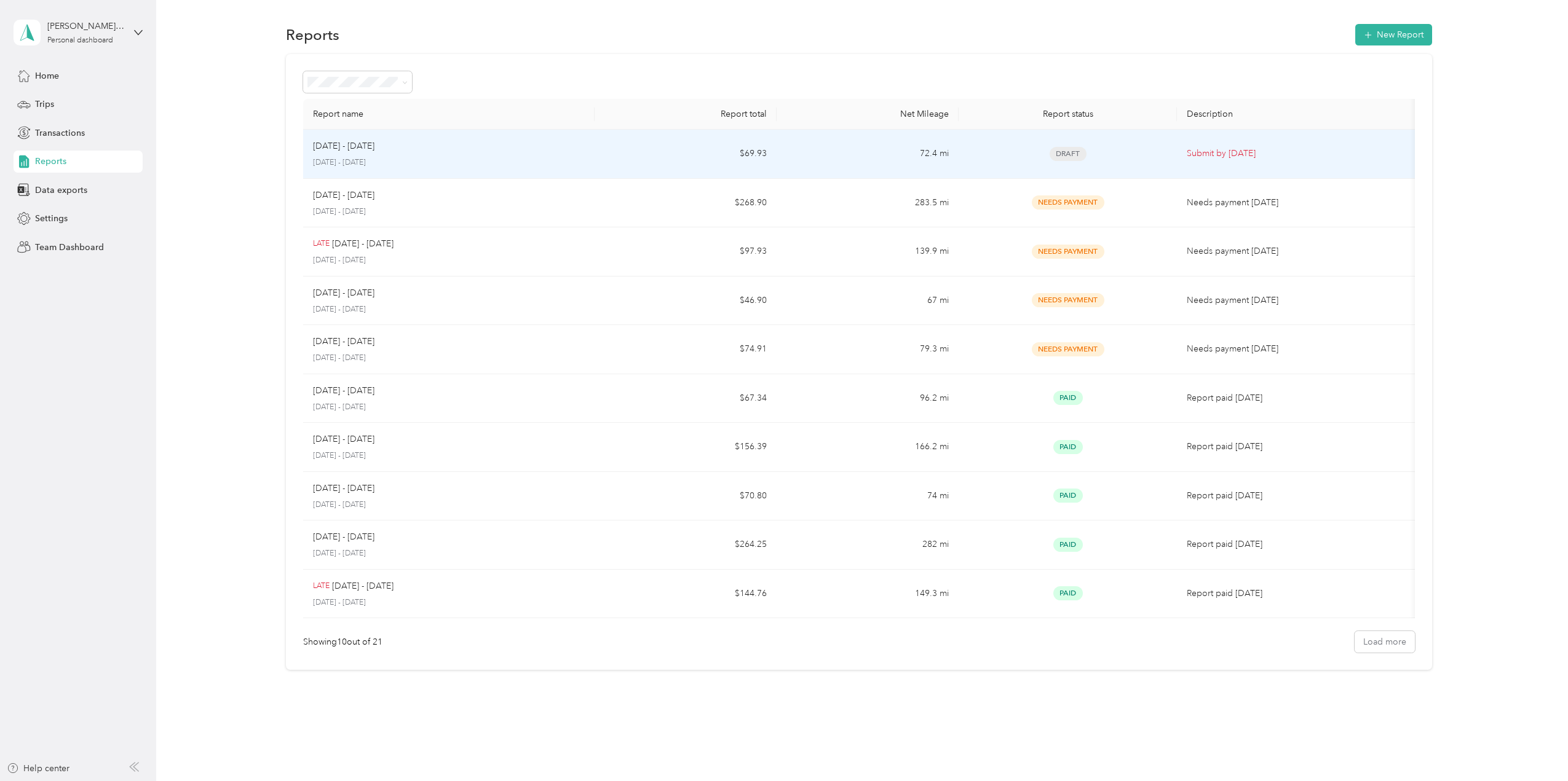
click at [509, 163] on p "[DATE] - [DATE]" at bounding box center [449, 163] width 272 height 11
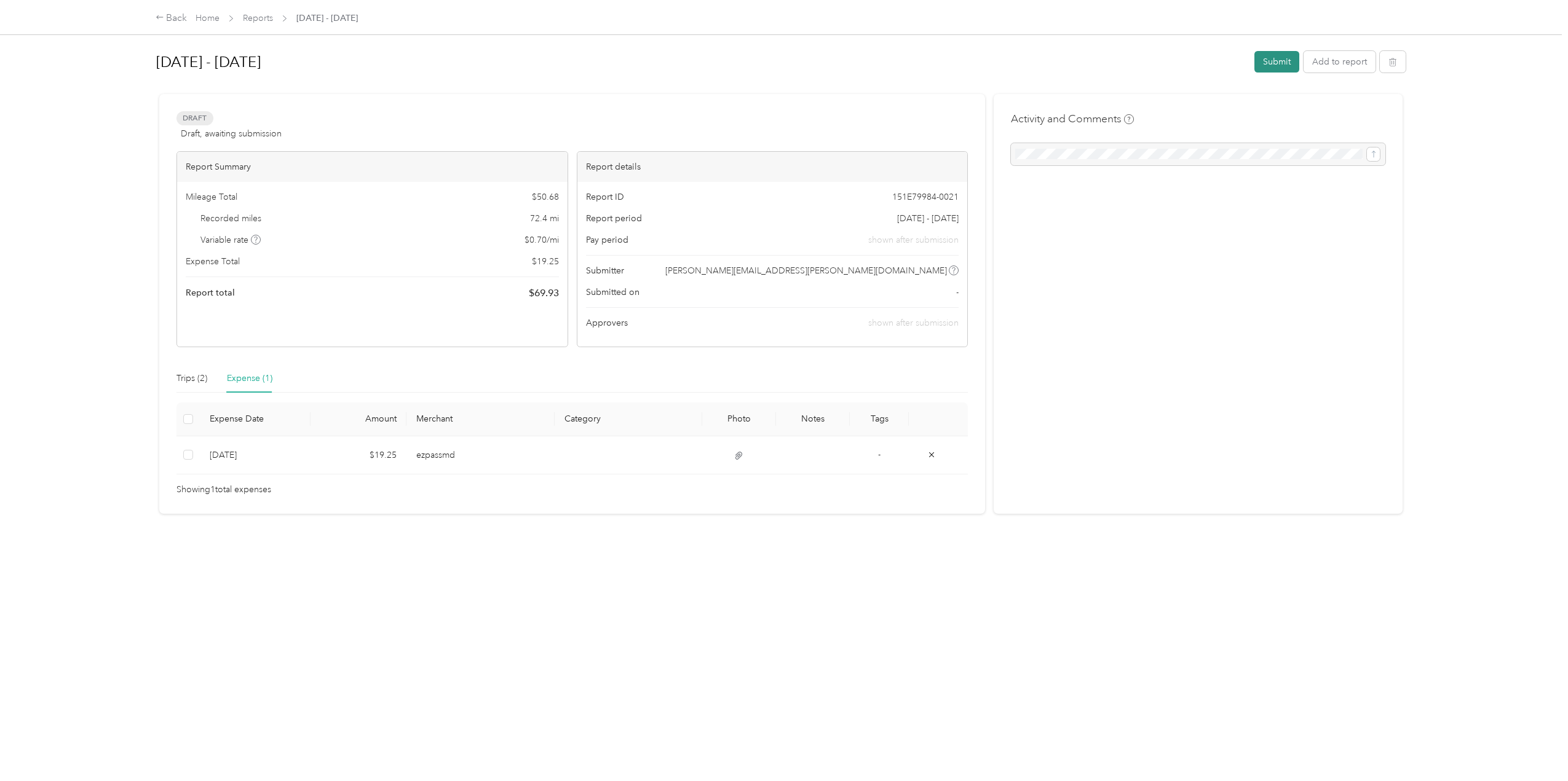
click at [1279, 65] on button "Submit" at bounding box center [1277, 62] width 45 height 22
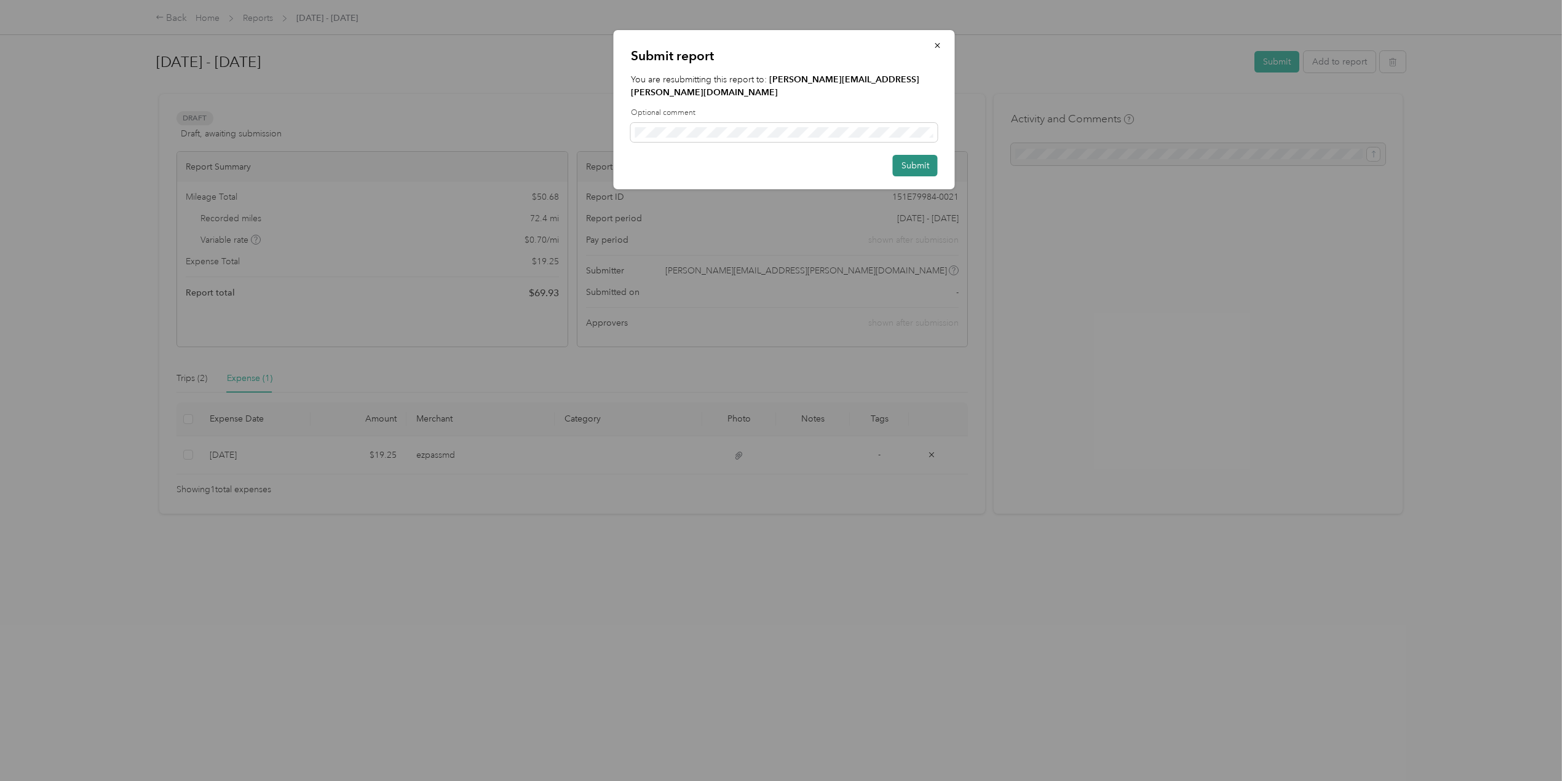
click at [910, 155] on button "Submit" at bounding box center [915, 165] width 45 height 22
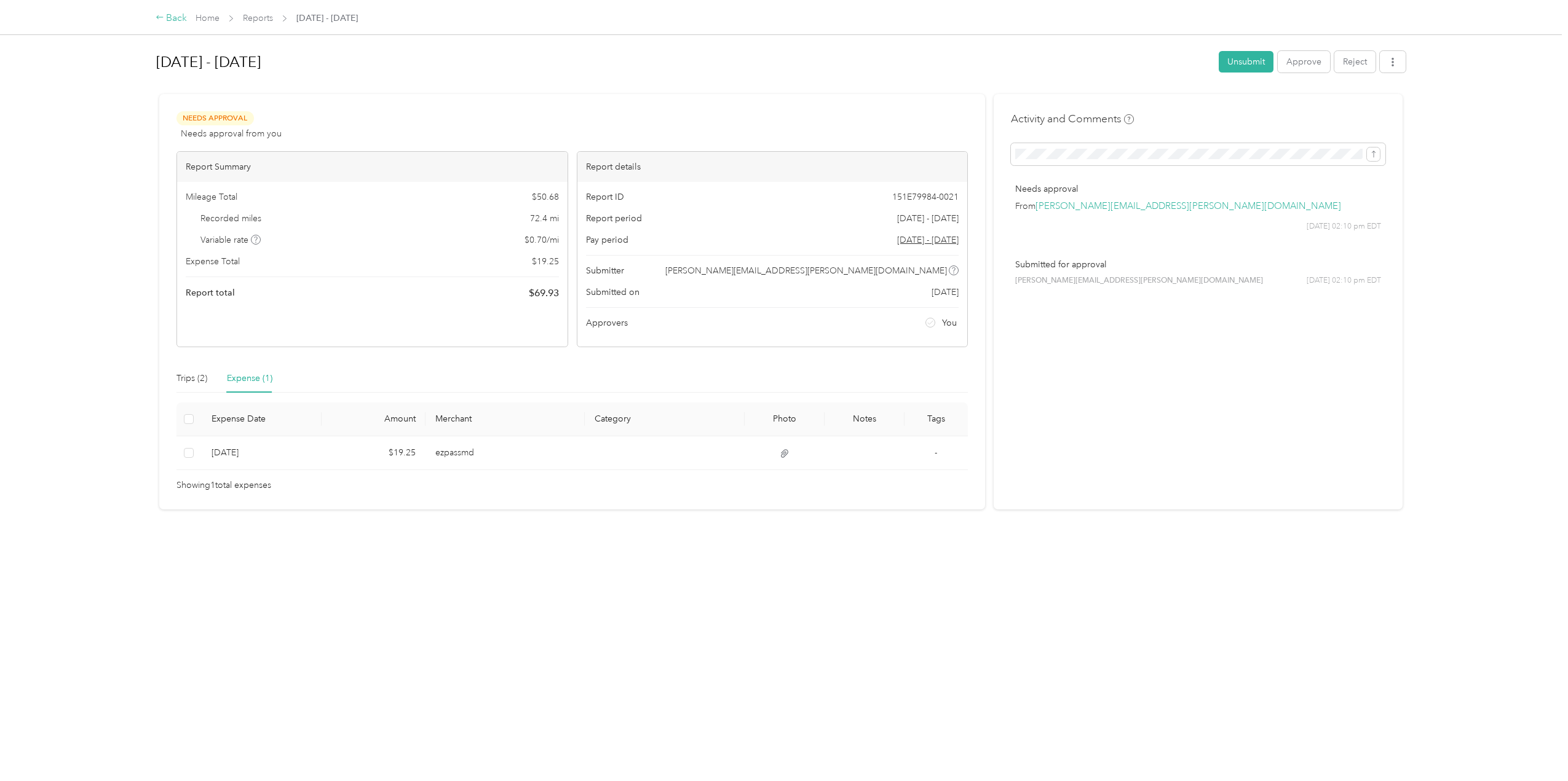
click at [172, 19] on div "Back" at bounding box center [172, 18] width 32 height 15
